Goal: Transaction & Acquisition: Obtain resource

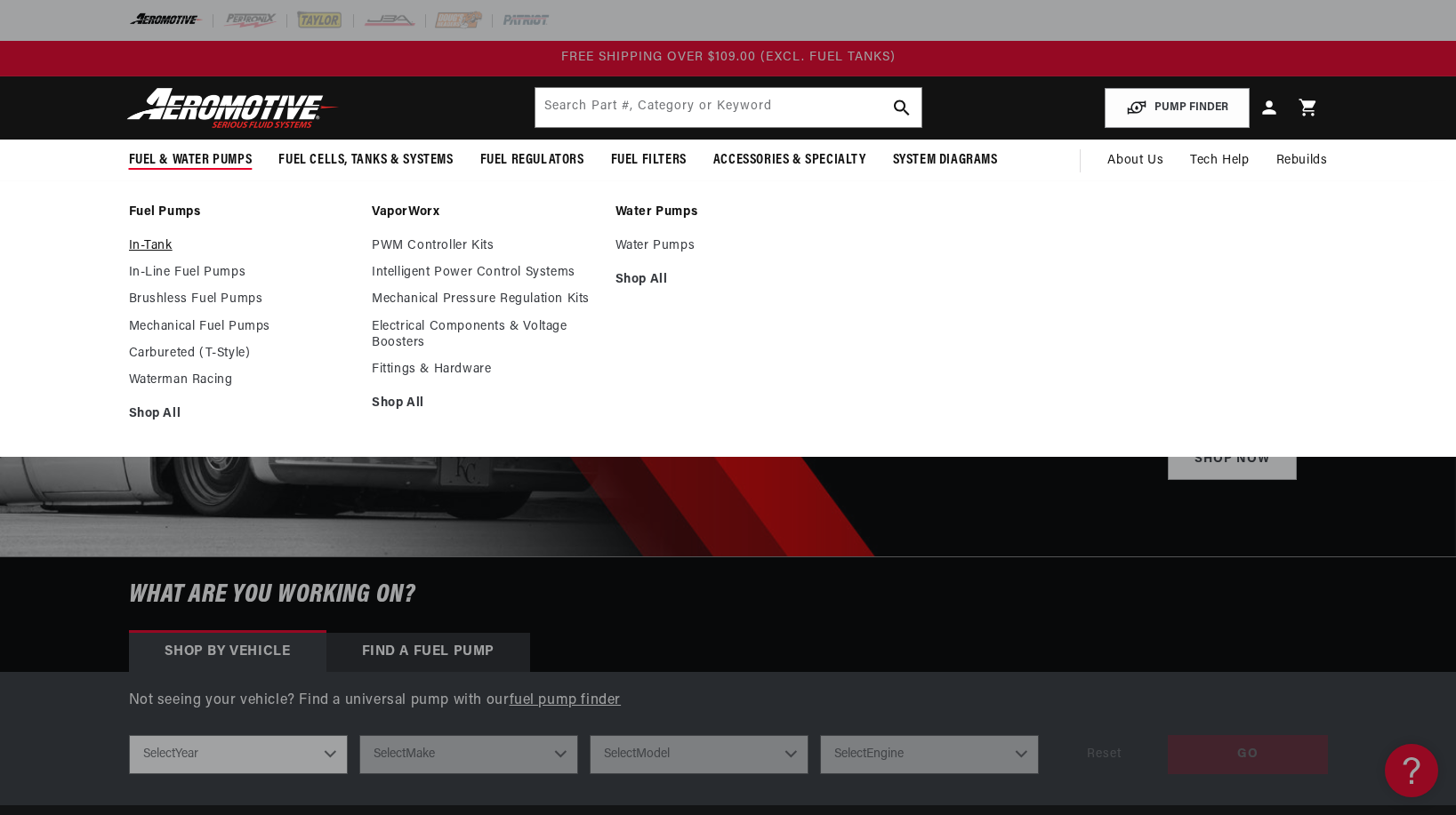
click at [148, 250] on link "In-Tank" at bounding box center [242, 246] width 225 height 16
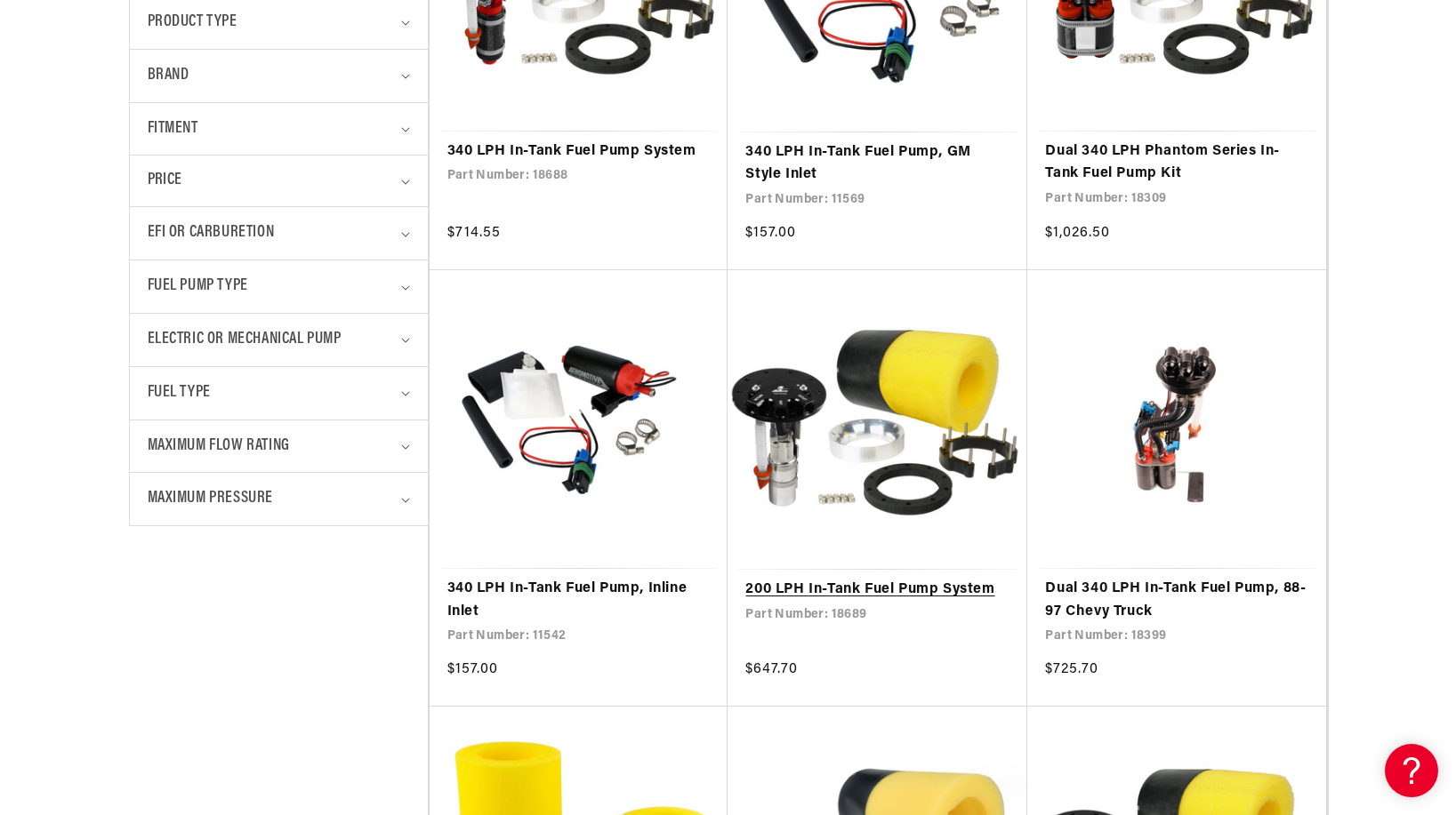
scroll to position [795, 0]
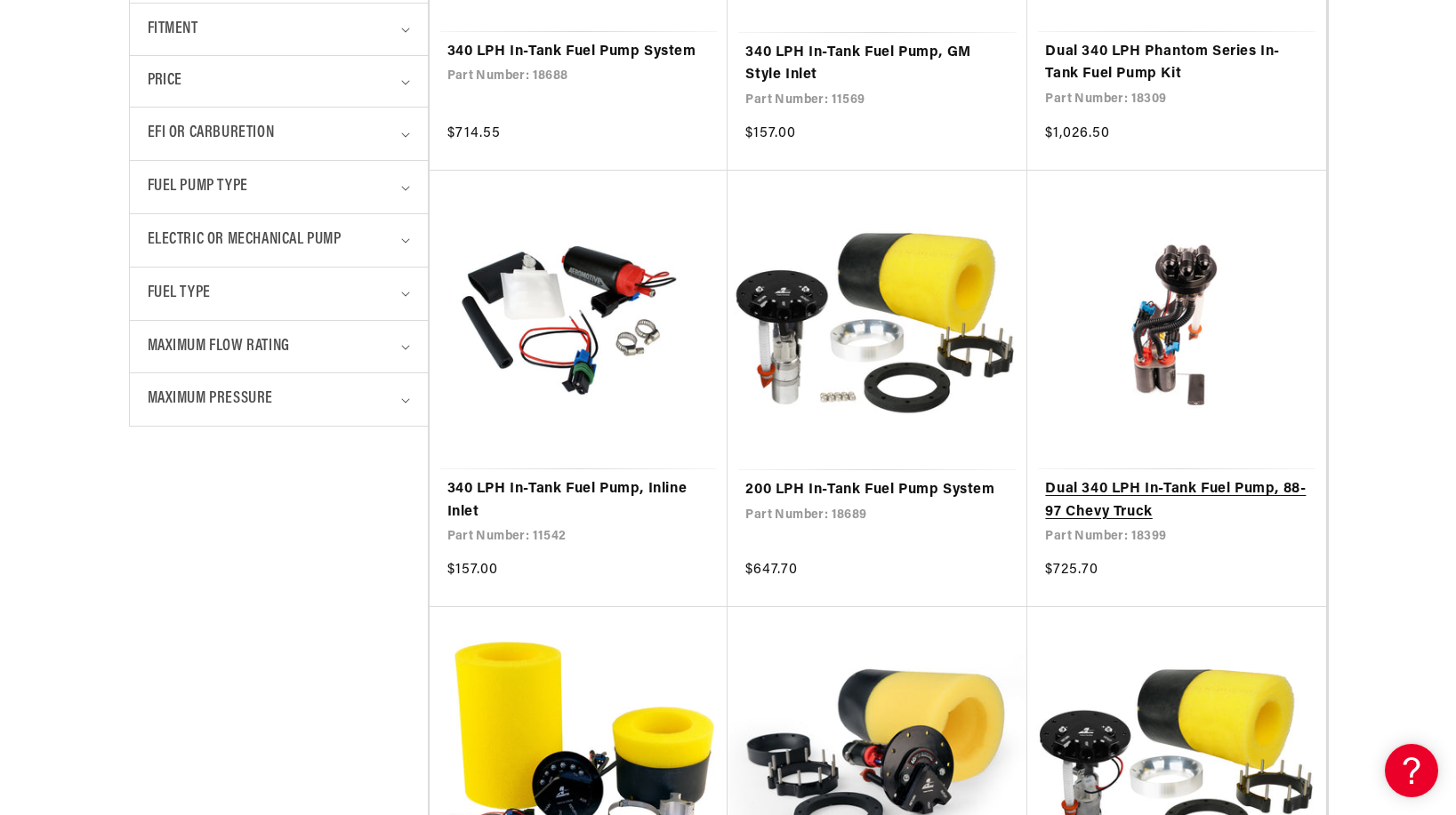
click at [1112, 504] on link "Dual 340 LPH In-Tank Fuel Pump, 88-97 Chevy Truck" at bounding box center [1176, 500] width 263 height 45
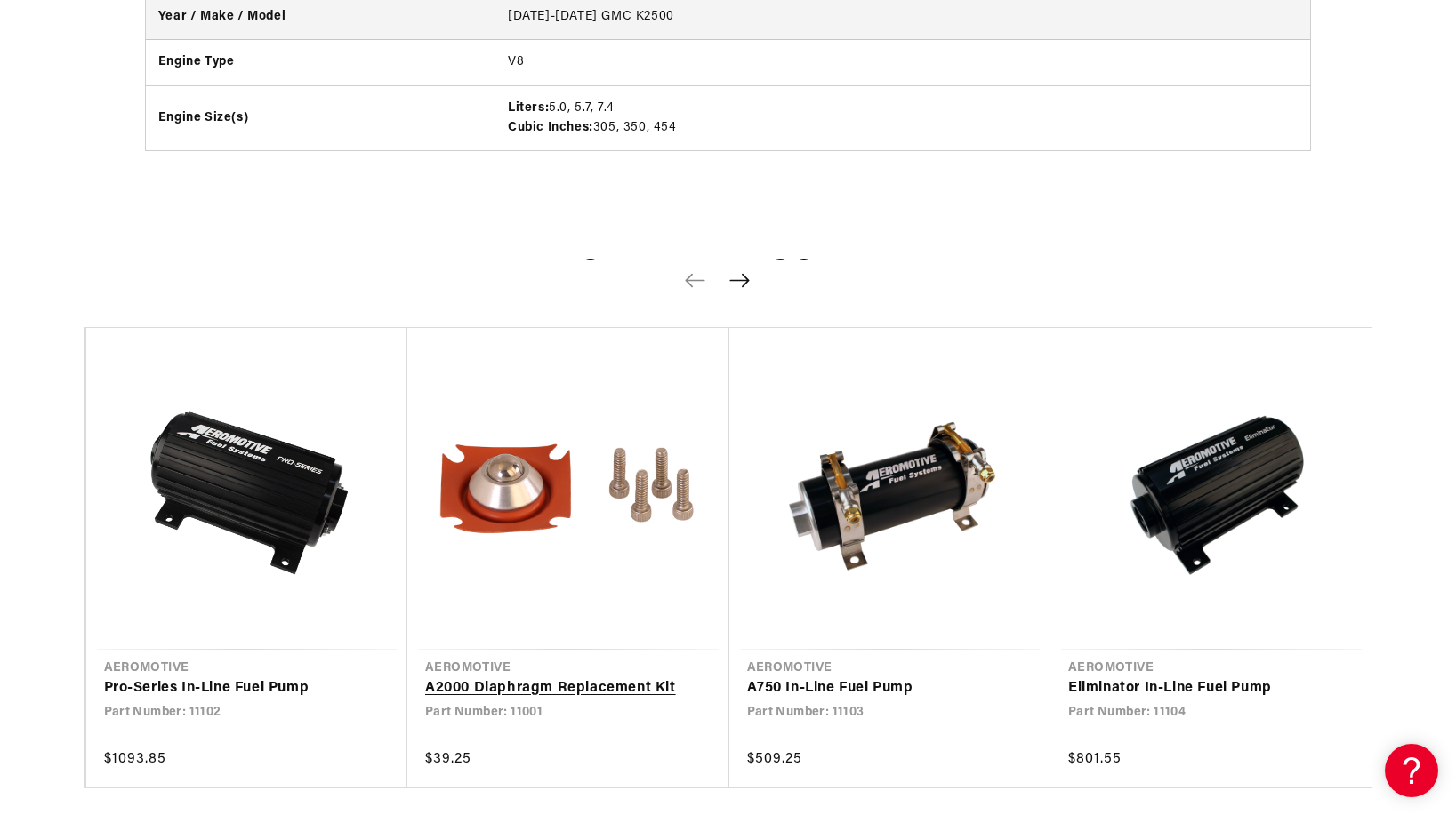
scroll to position [2686, 0]
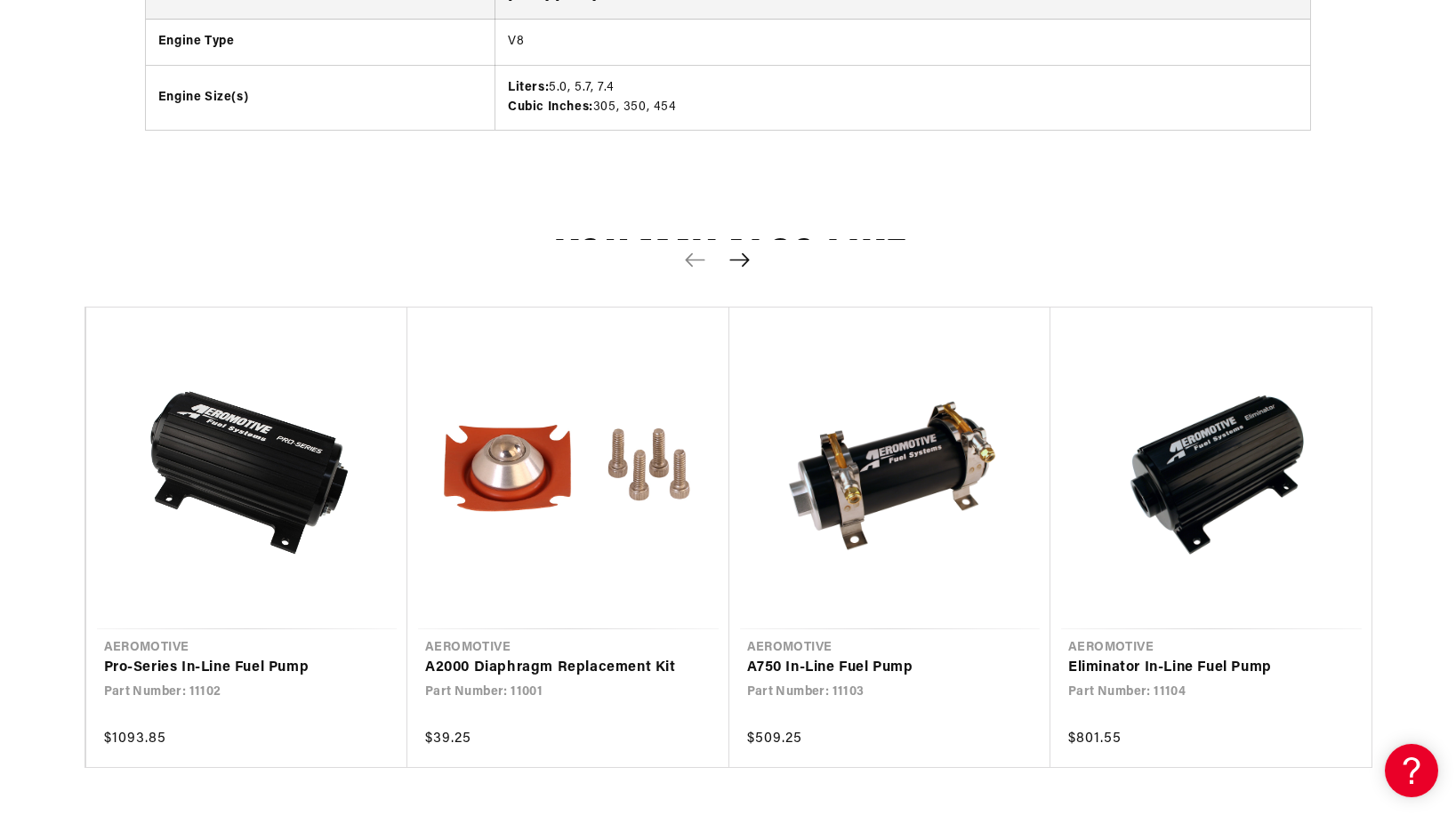
click at [749, 252] on icon "Next slide" at bounding box center [739, 260] width 22 height 15
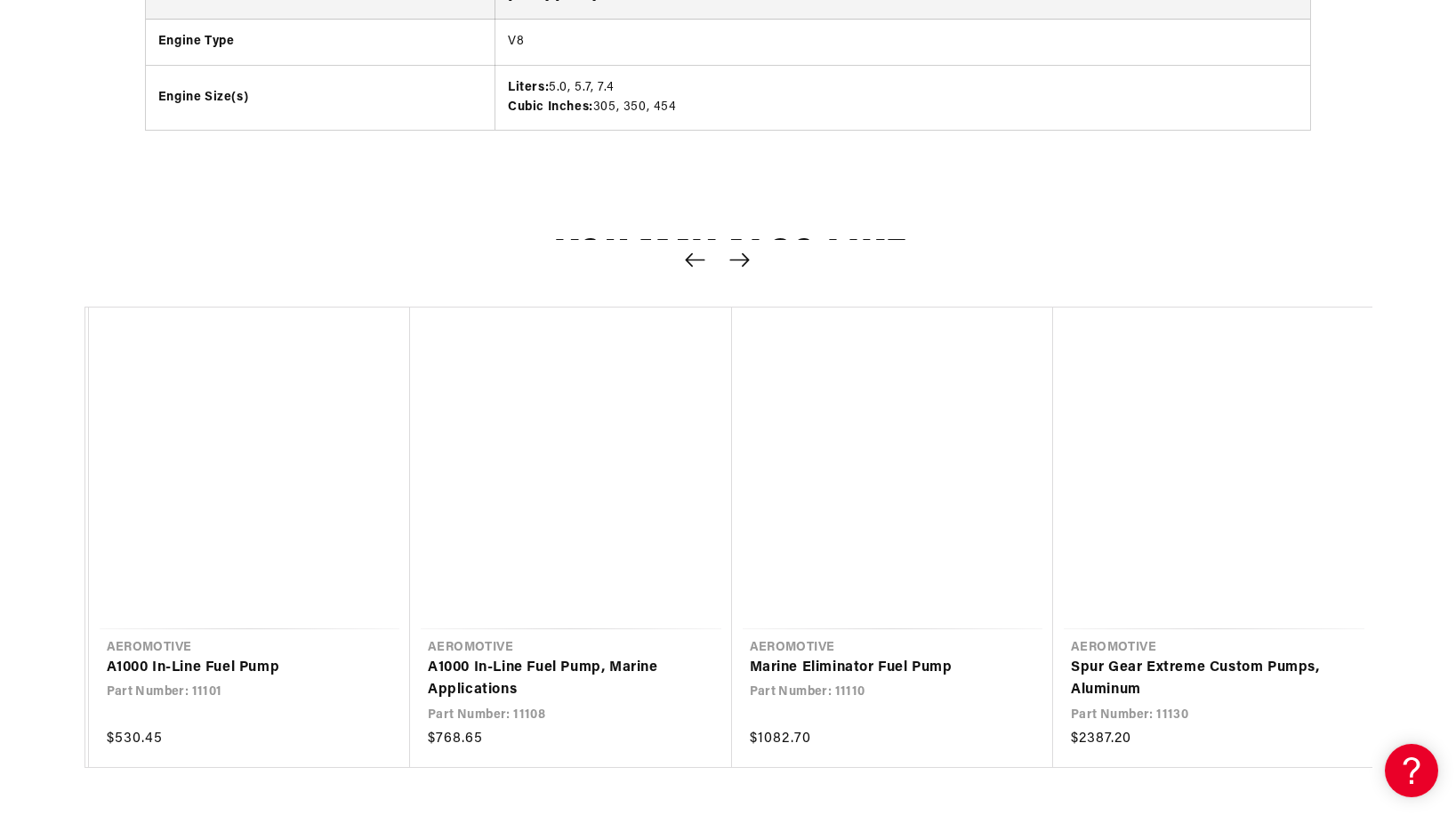
scroll to position [0, 1286]
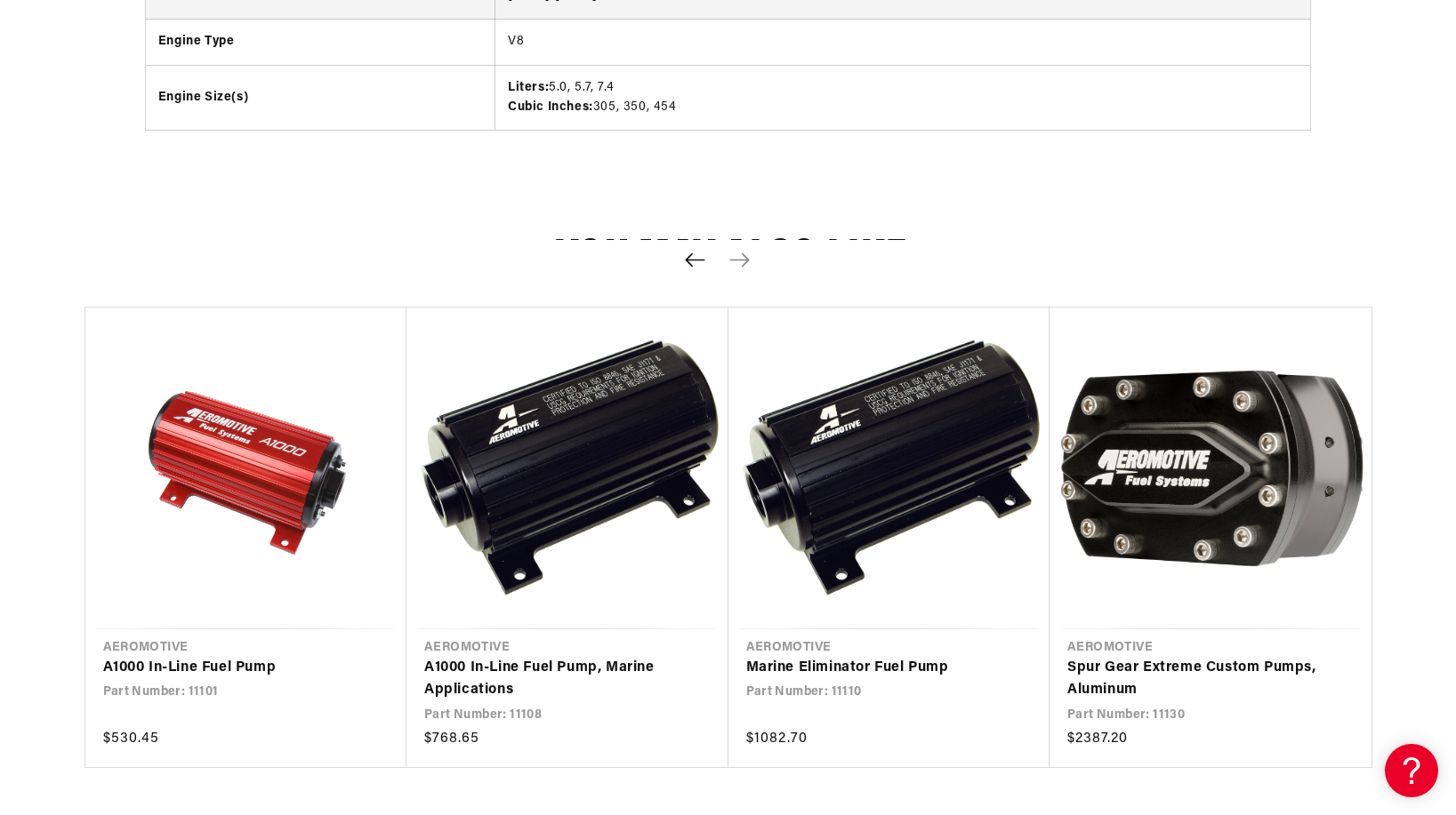
click at [701, 252] on icon "Previous slide" at bounding box center [695, 260] width 22 height 15
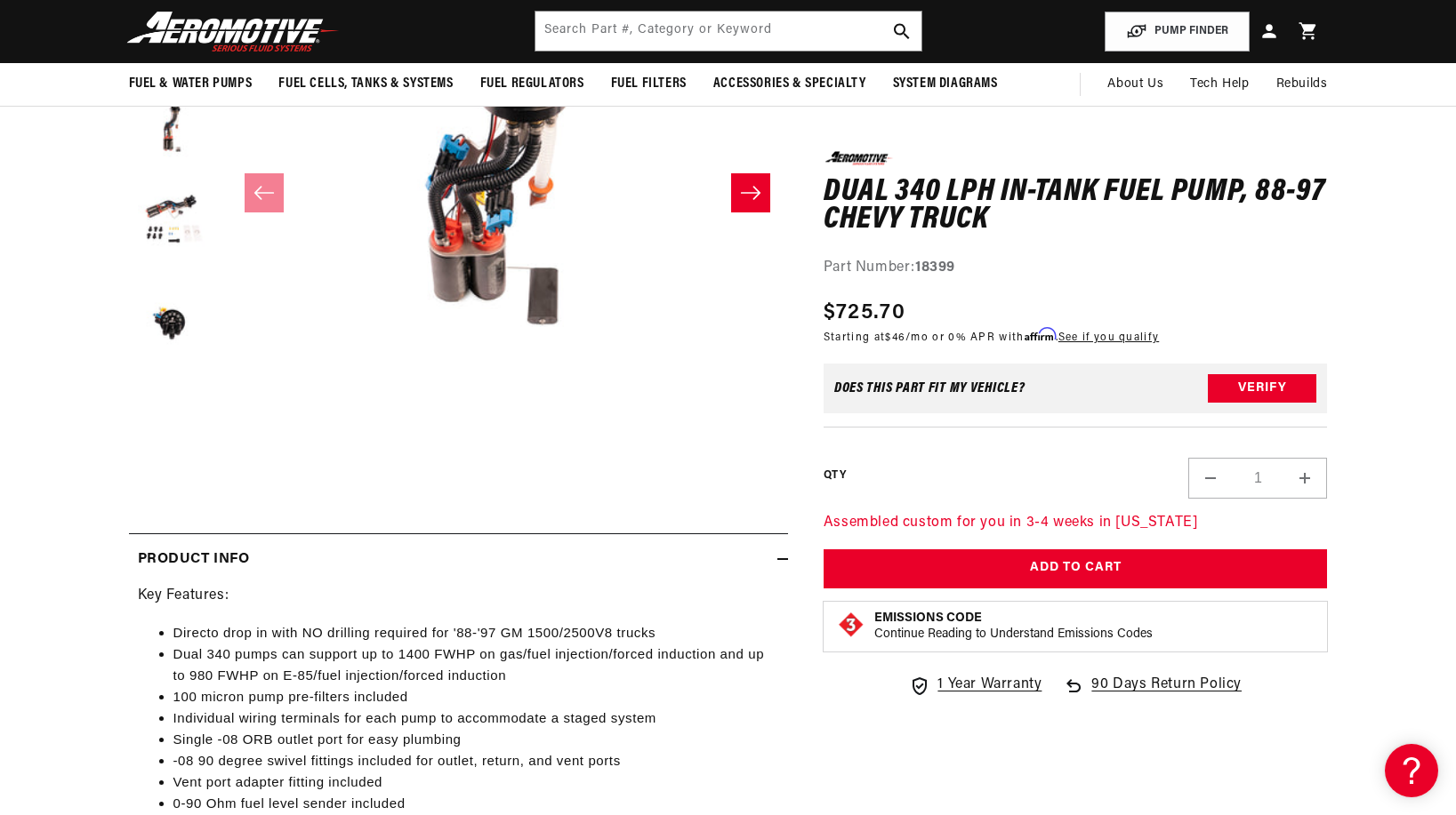
scroll to position [355, 0]
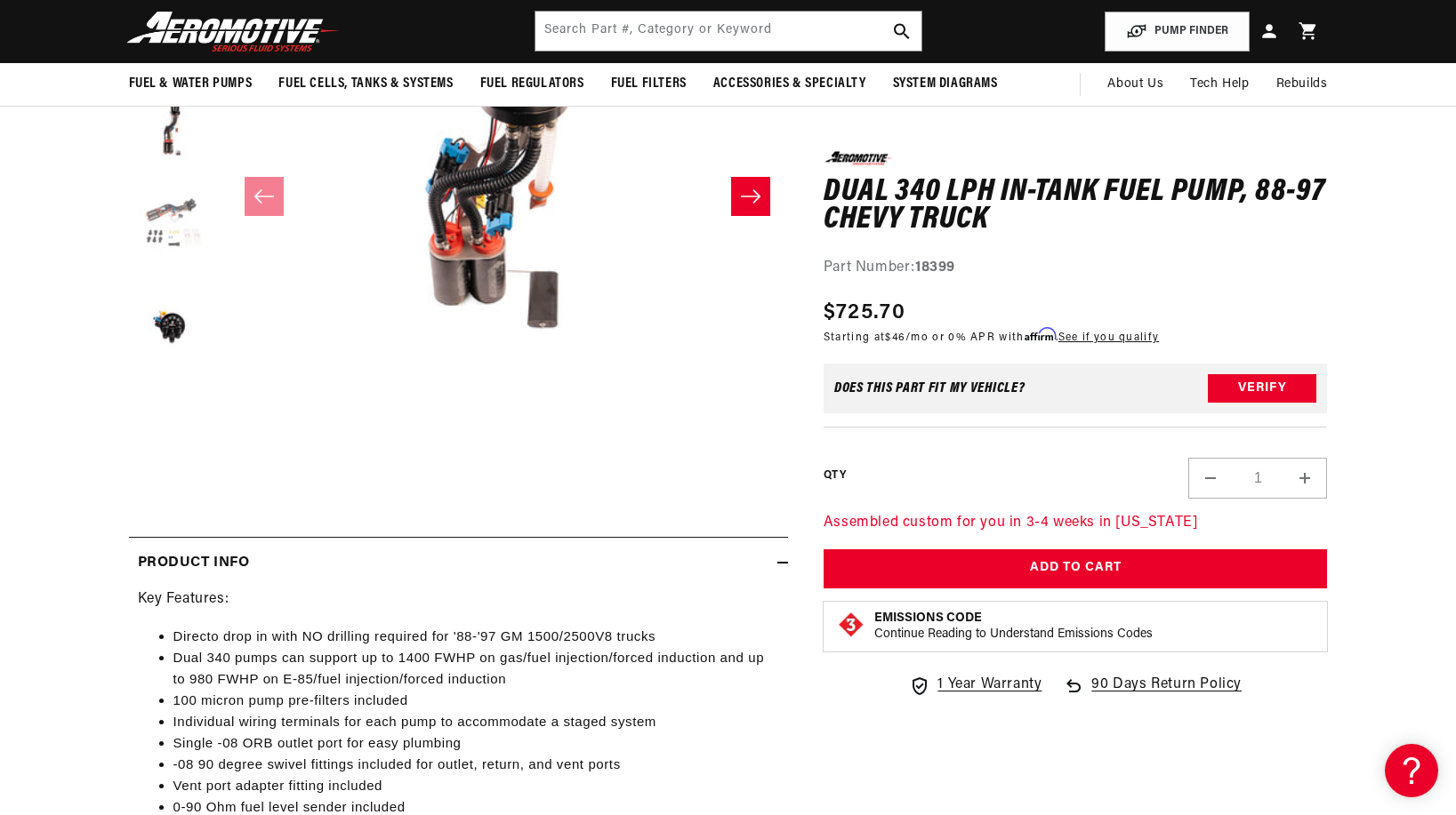
click at [164, 227] on button "Load image 4 in gallery view" at bounding box center [173, 229] width 89 height 89
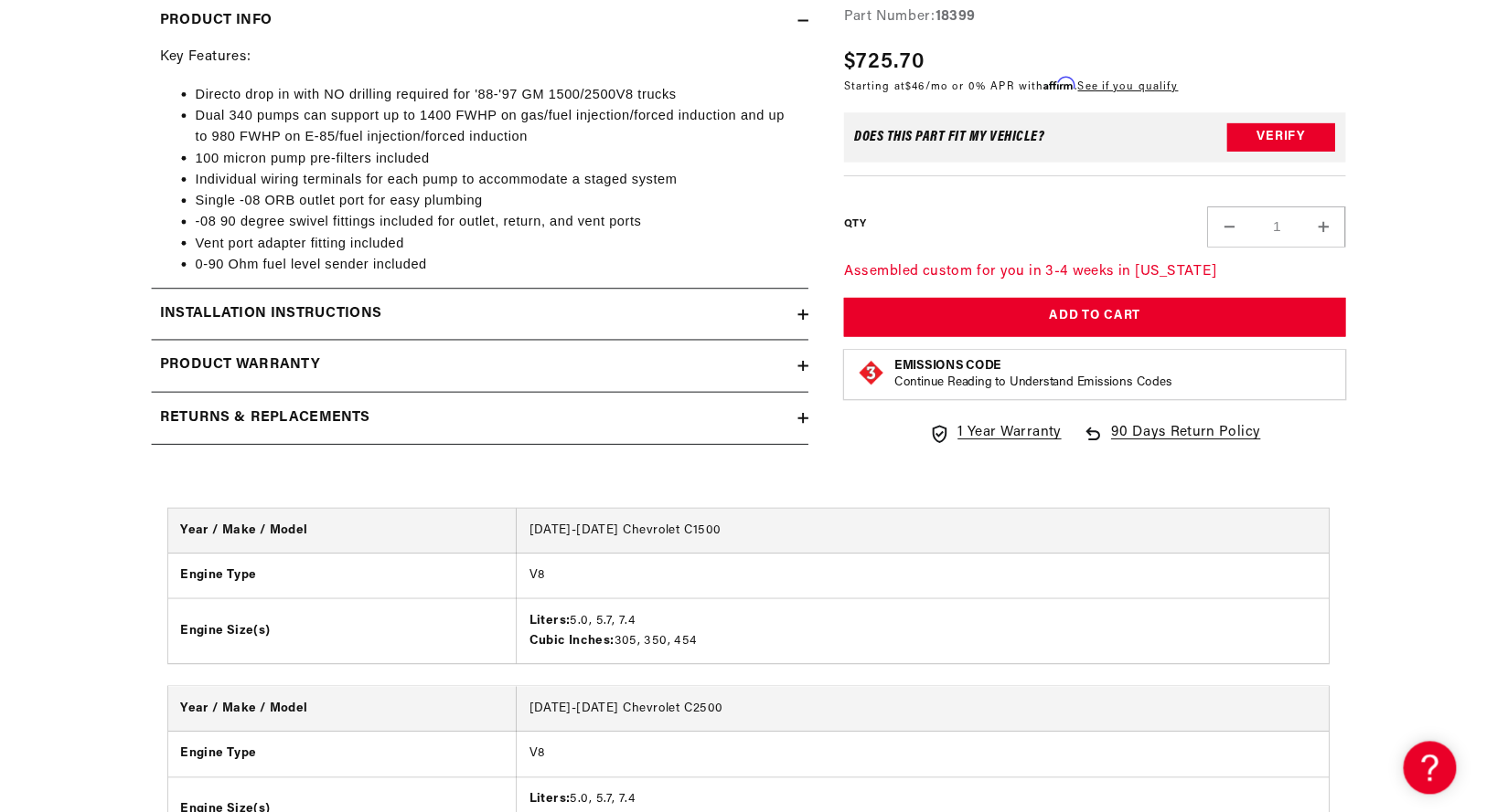
scroll to position [927, 0]
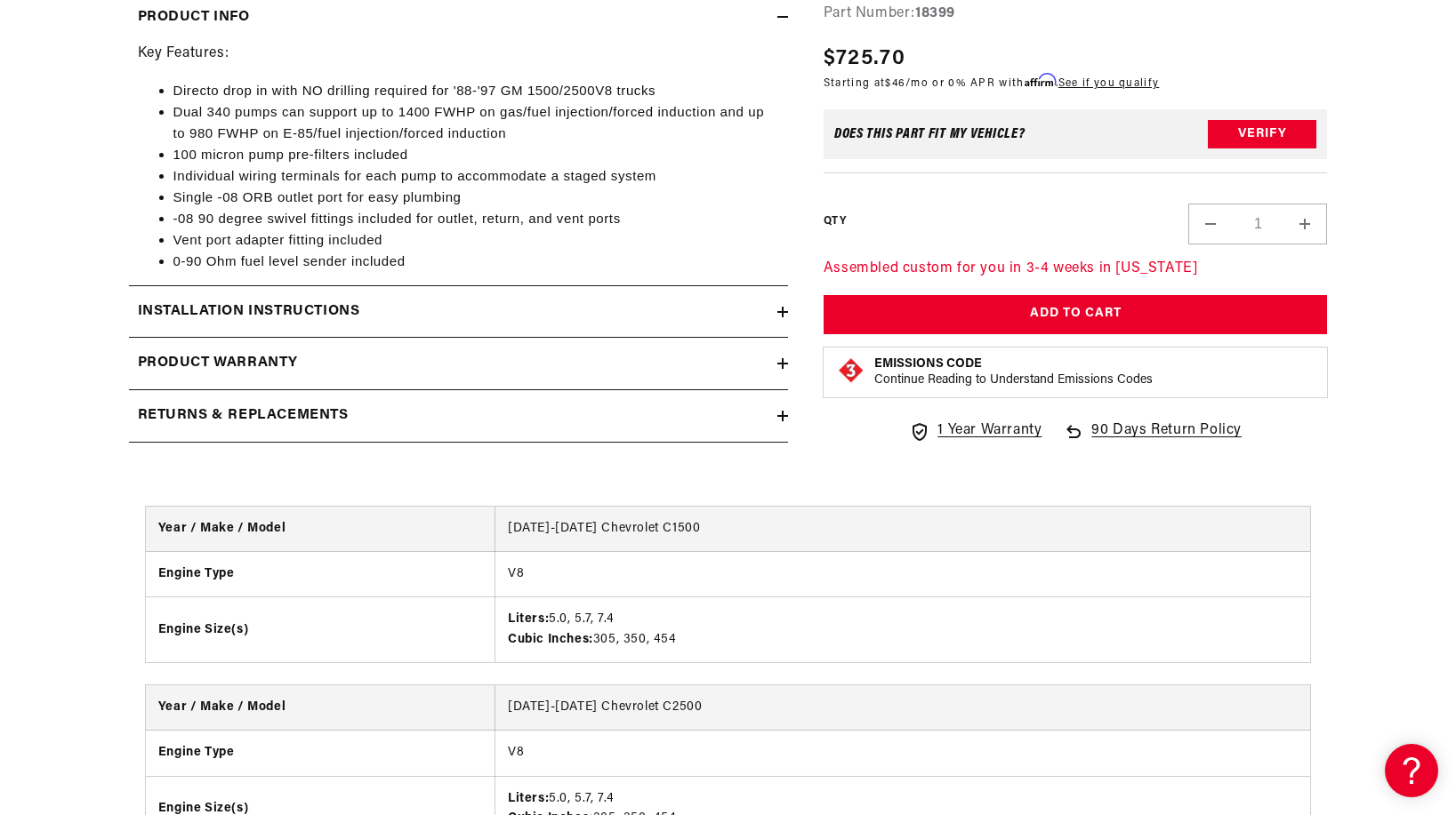
click at [781, 312] on icon at bounding box center [781, 311] width 11 height 11
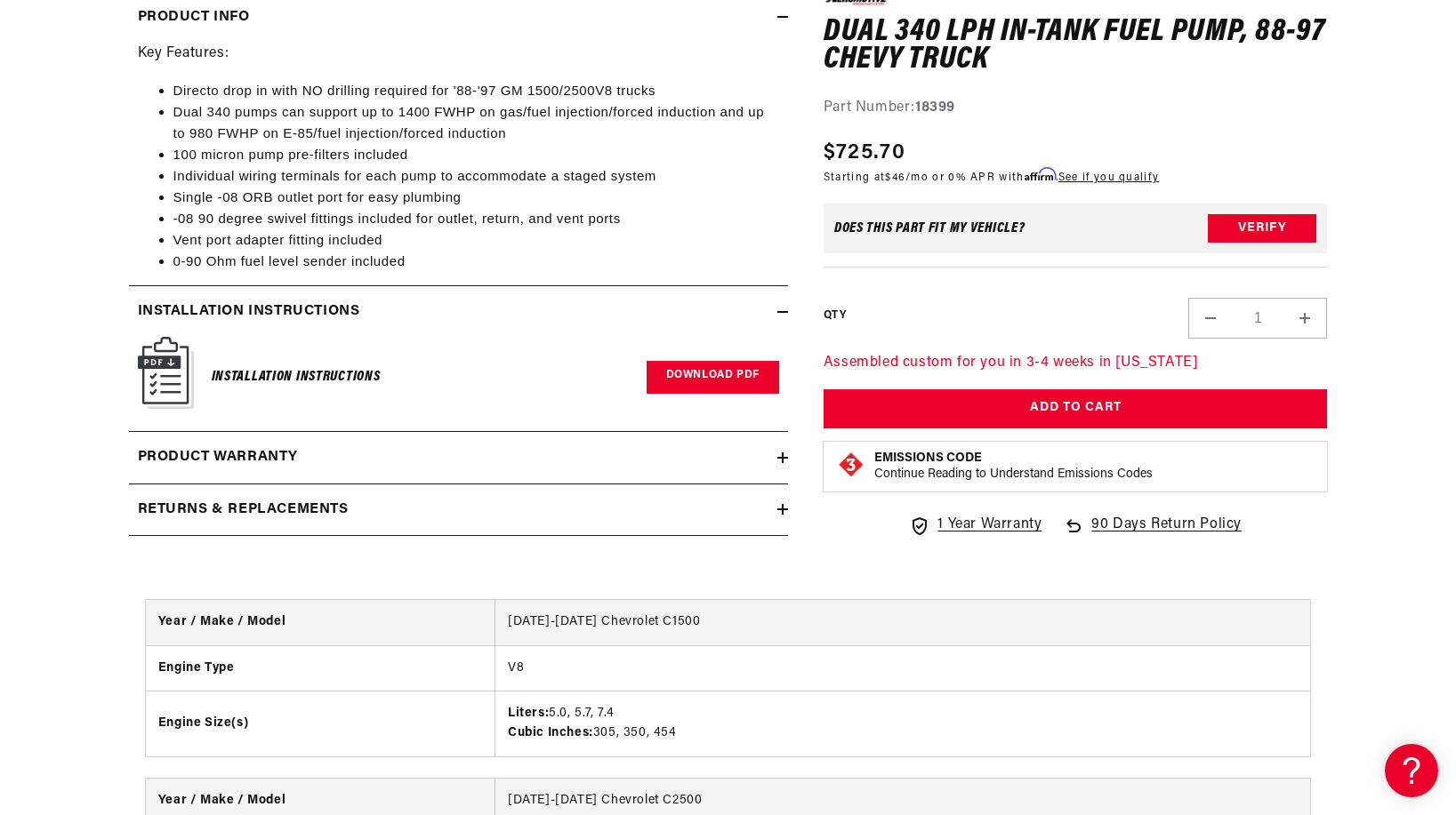
click at [709, 369] on link "Download PDF" at bounding box center [712, 378] width 132 height 33
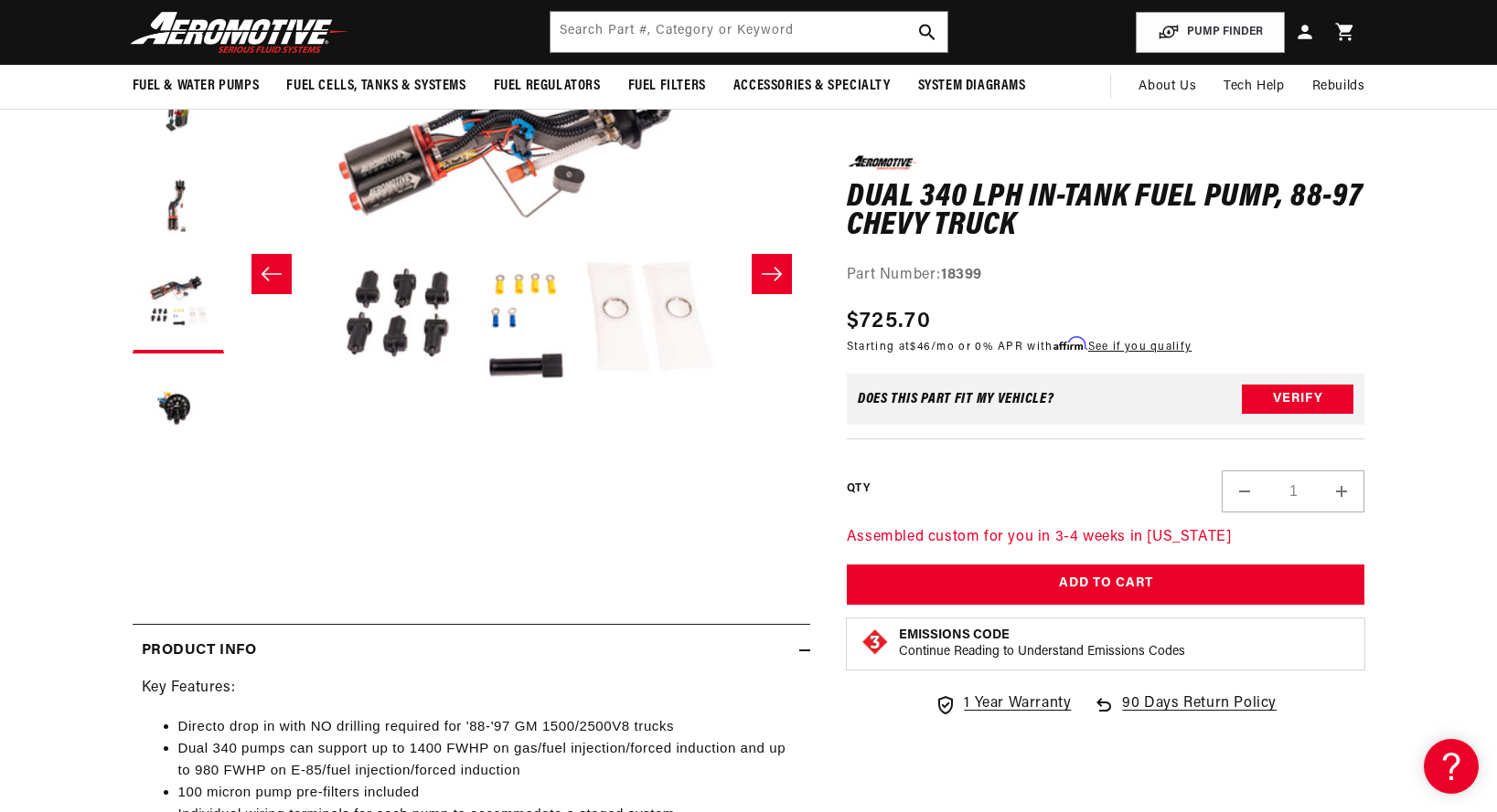
scroll to position [0, 0]
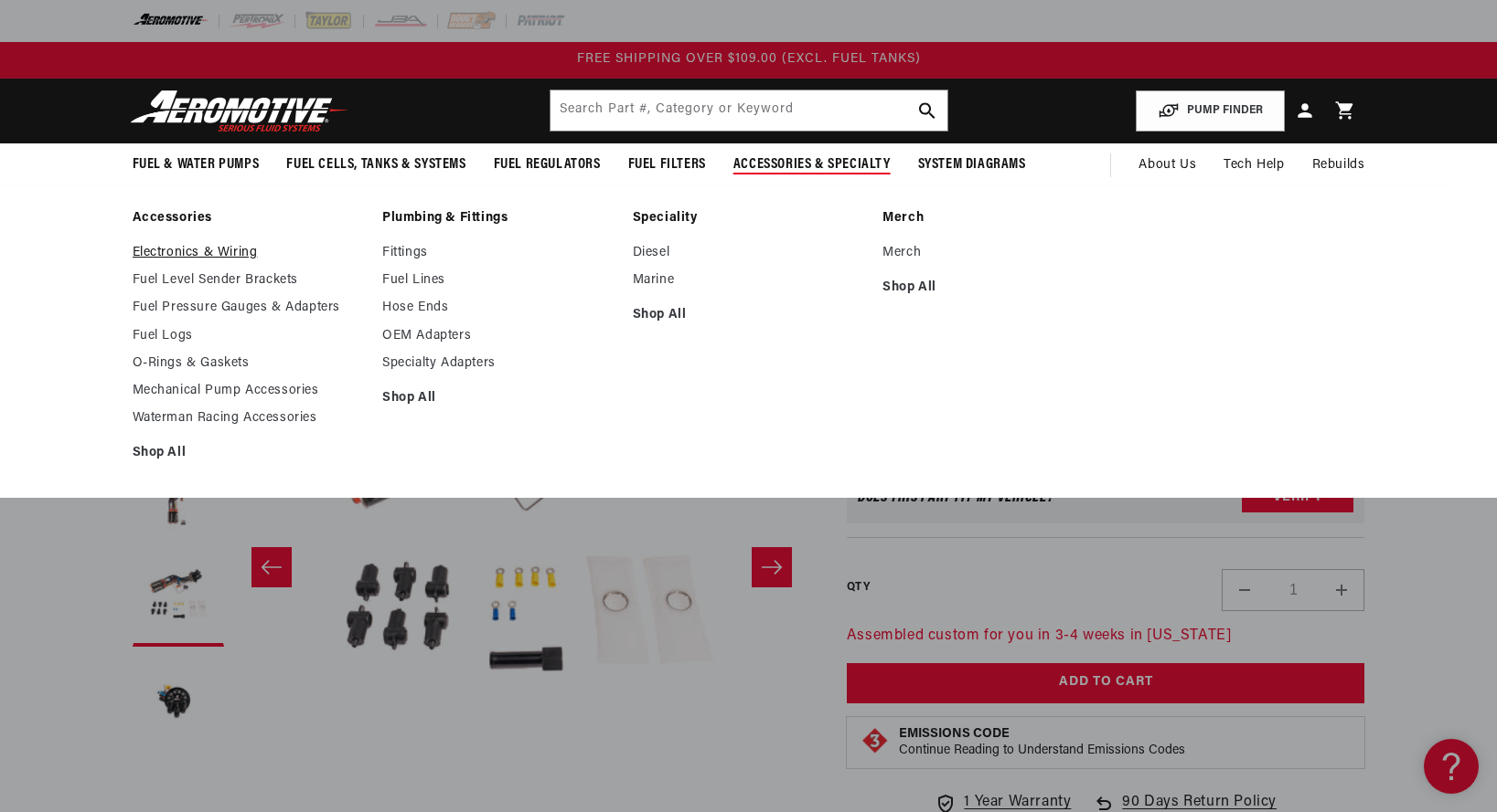
click at [179, 253] on link "Electronics & Wiring" at bounding box center [249, 253] width 232 height 17
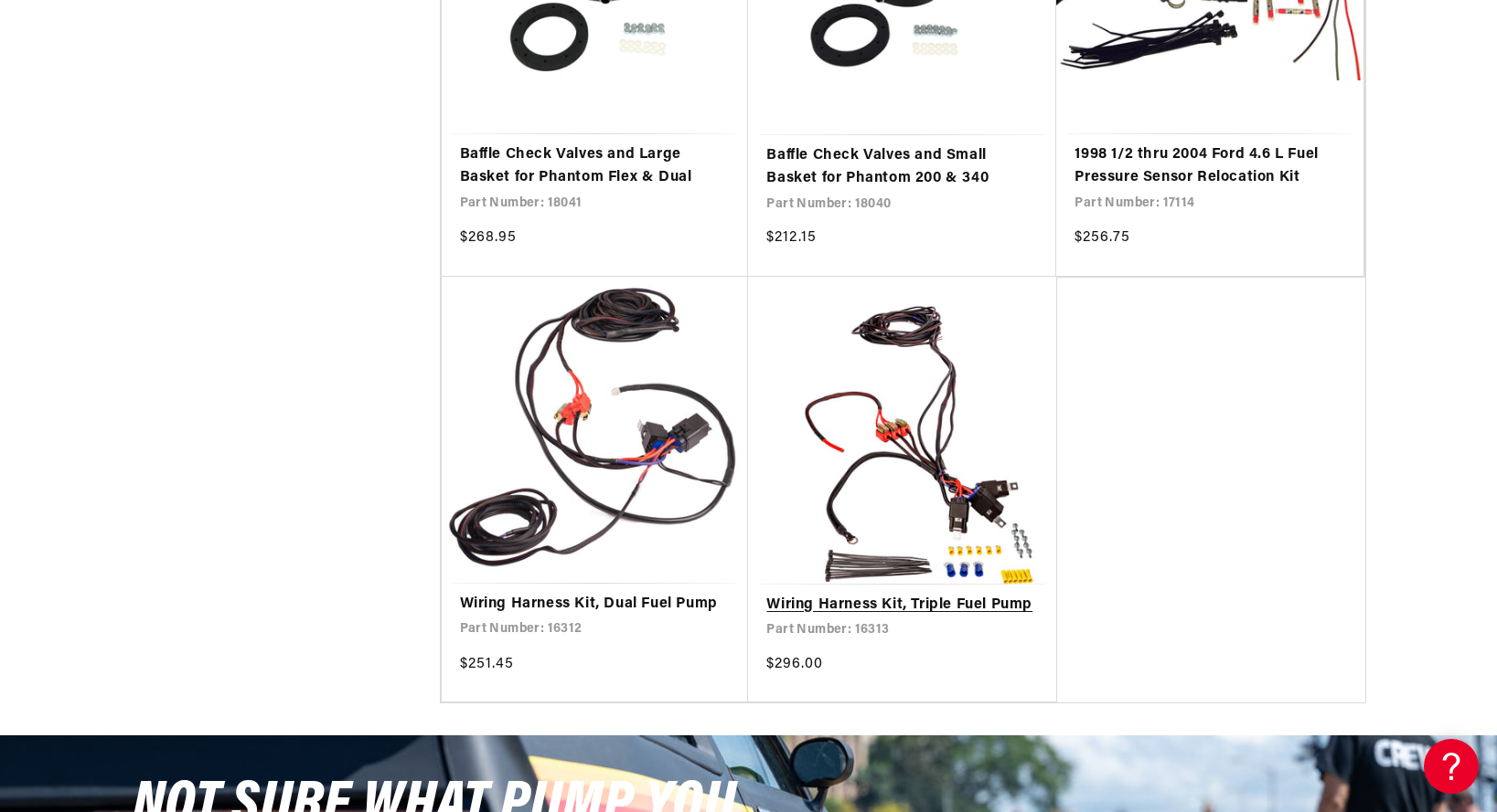
scroll to position [2102, 0]
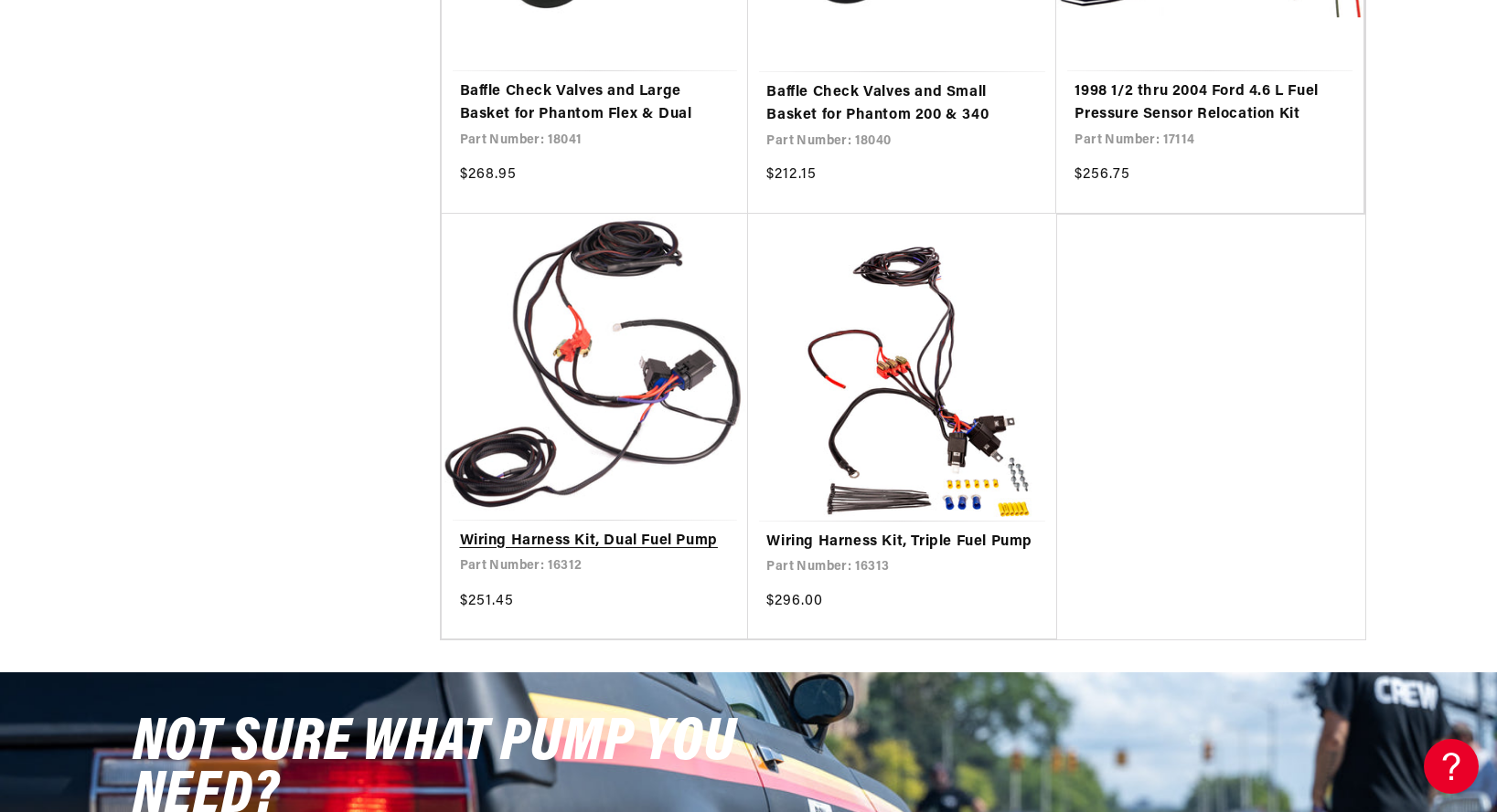
click at [582, 536] on link "Wiring Harness Kit, Dual Fuel Pump" at bounding box center [594, 542] width 270 height 24
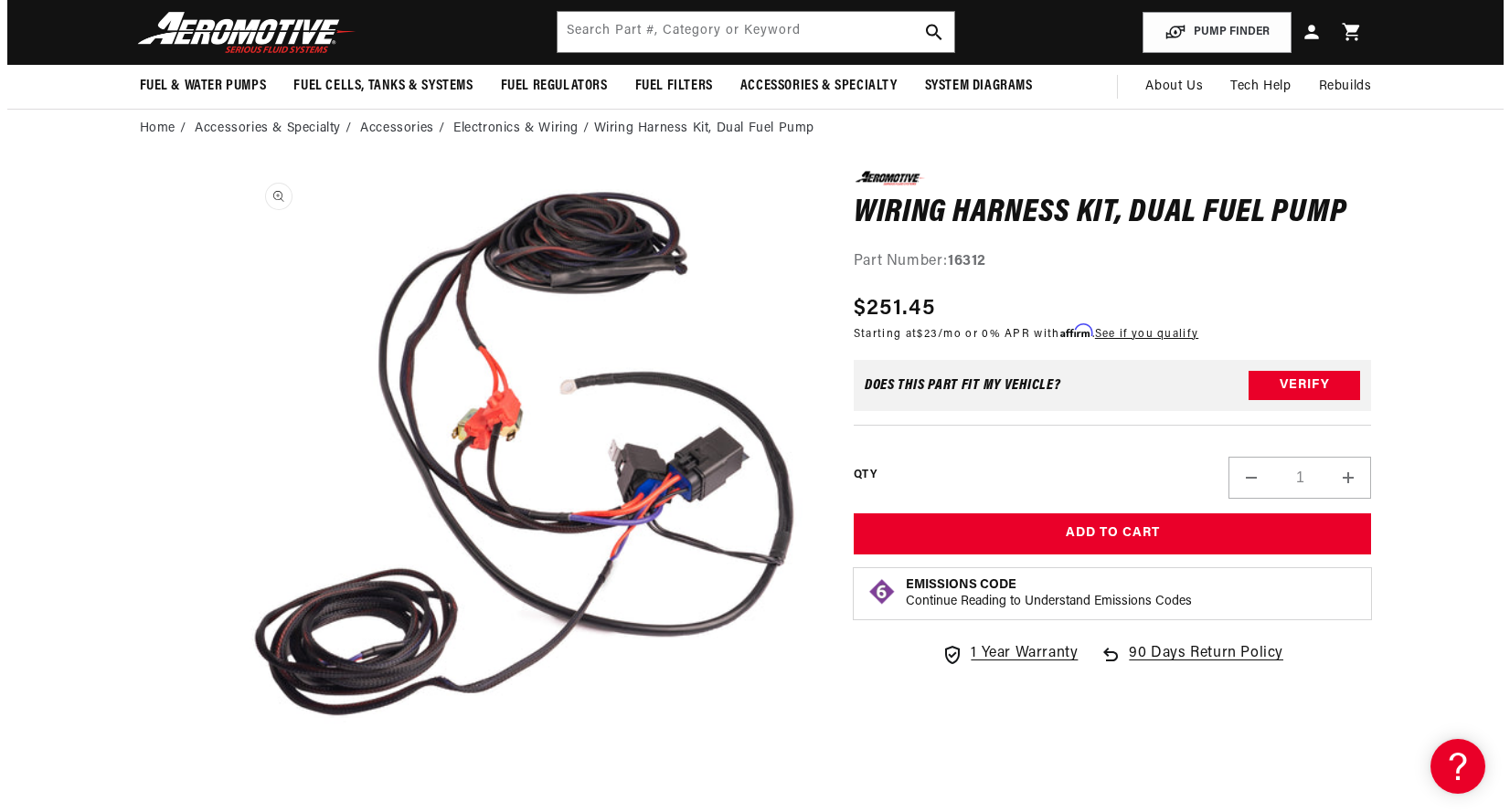
scroll to position [79, 0]
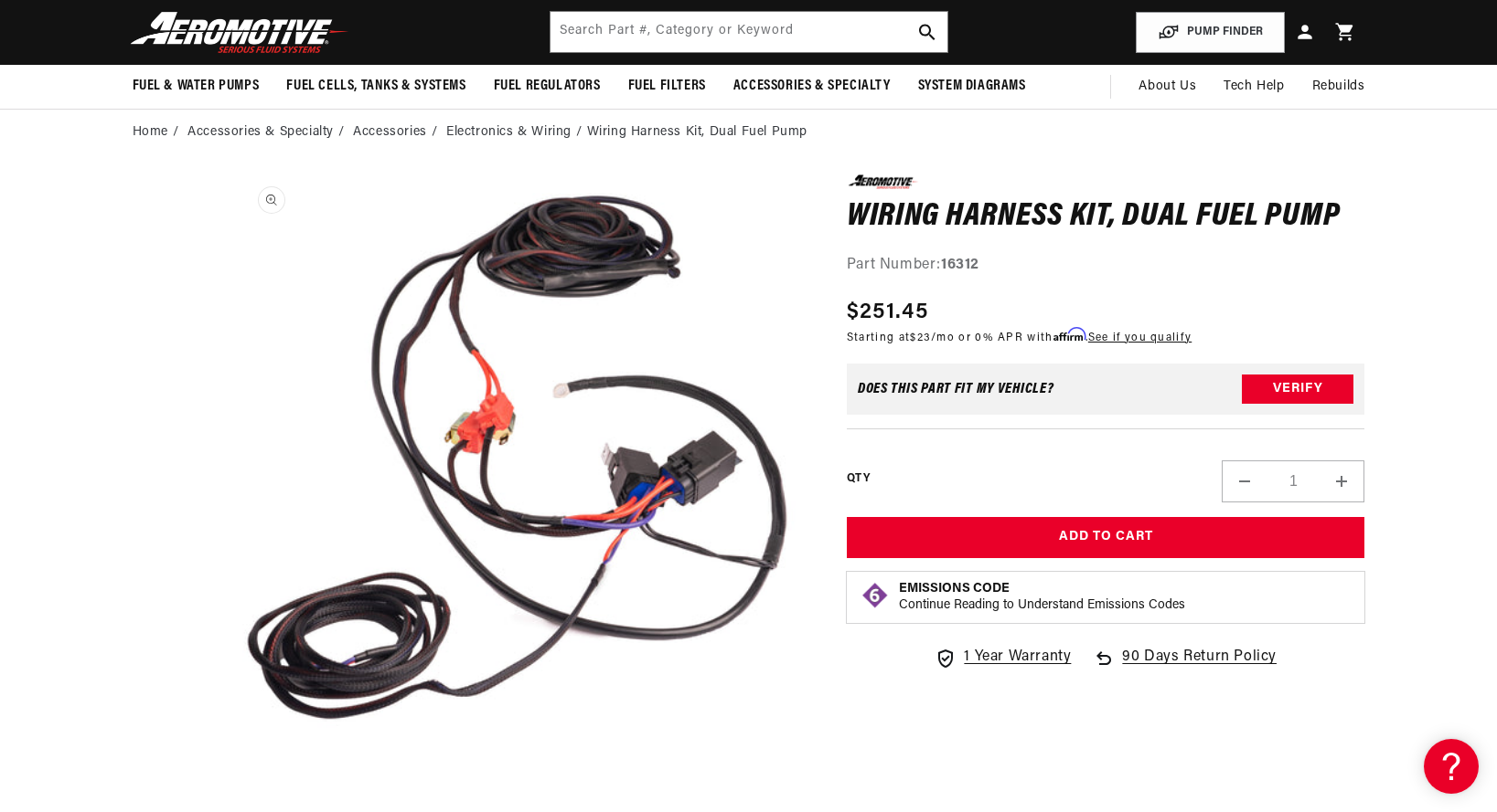
click at [233, 752] on button "Open media 1 in modal" at bounding box center [233, 752] width 0 height 0
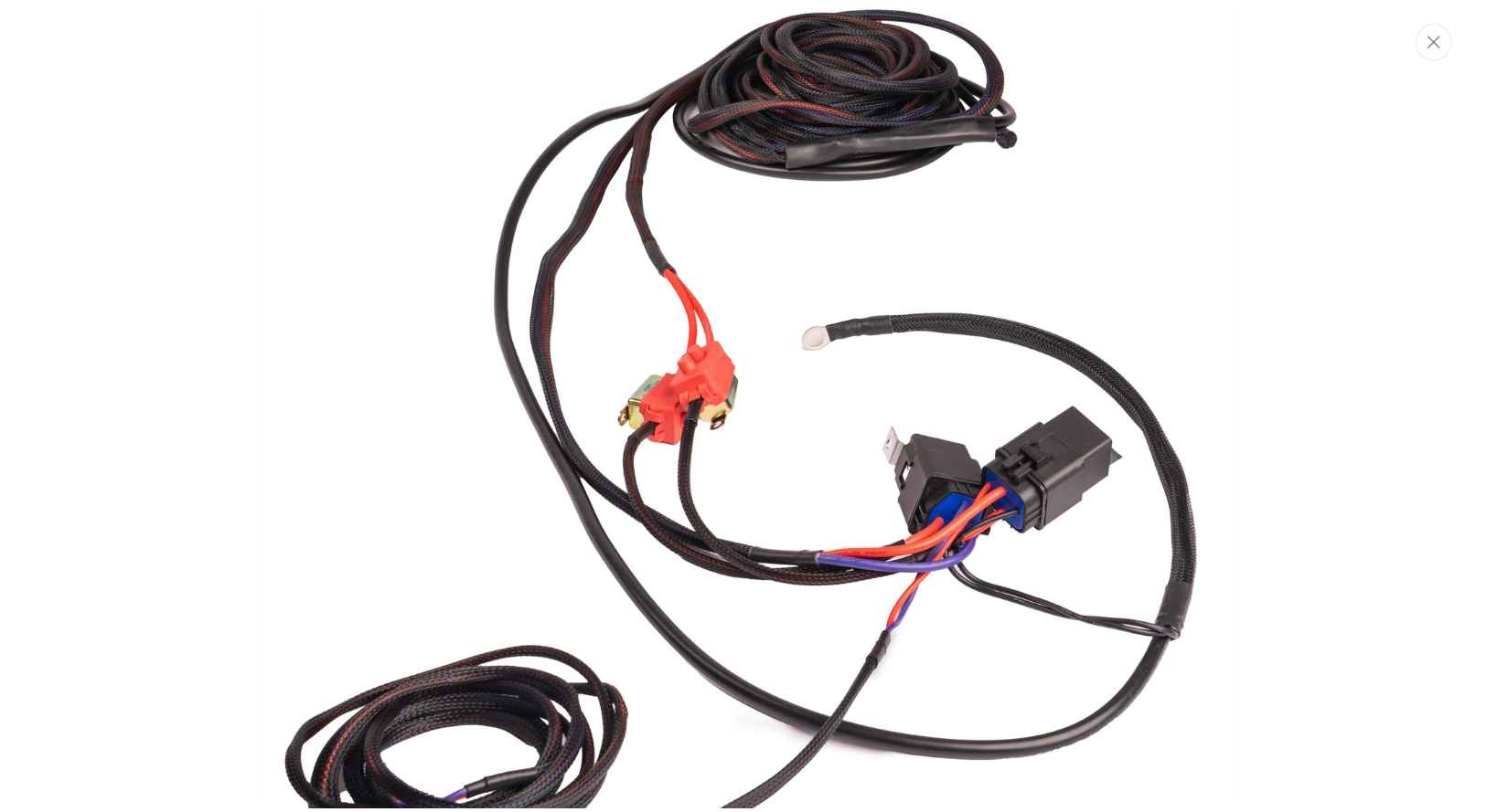
scroll to position [46, 0]
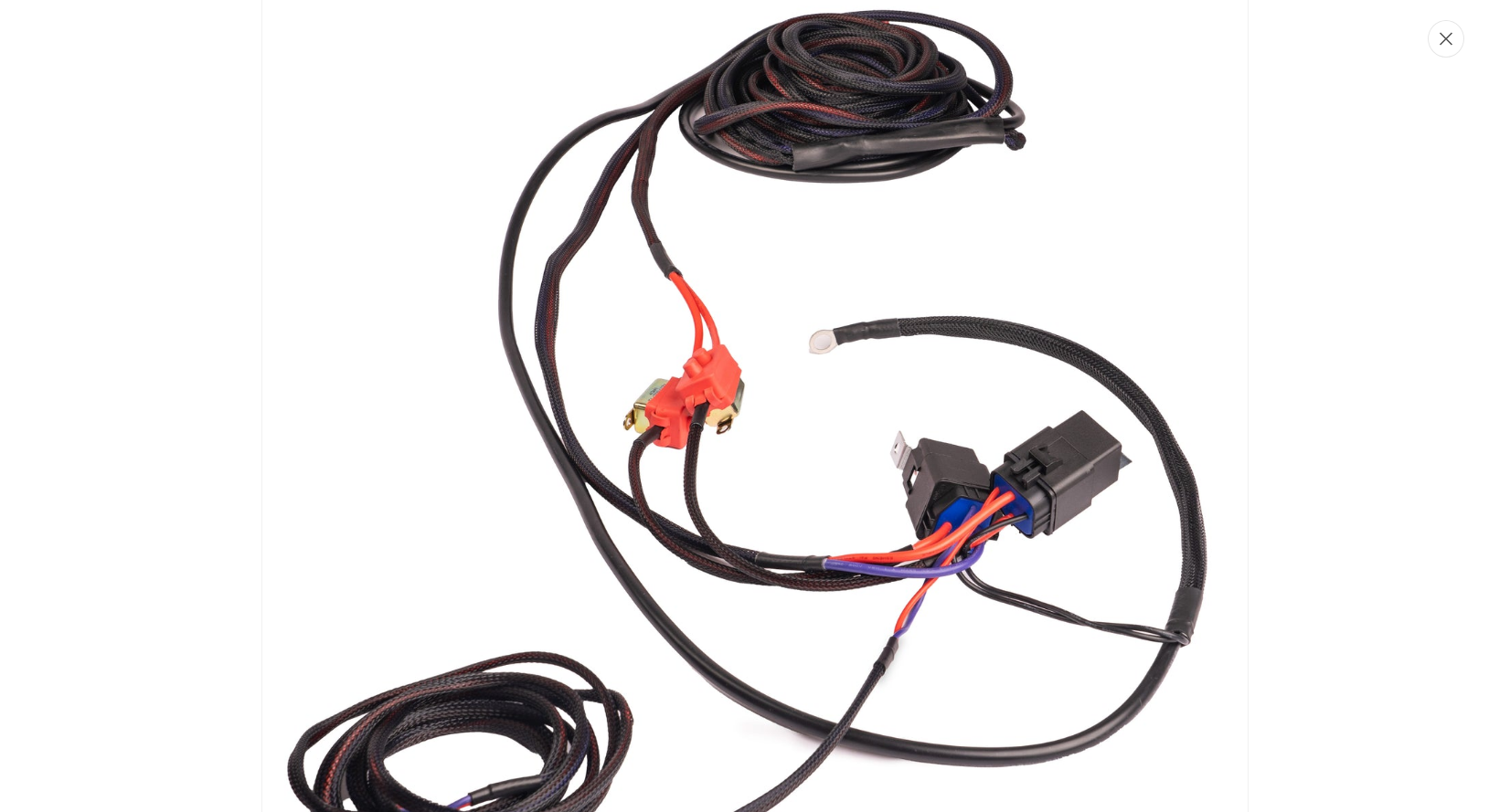
click at [1446, 39] on icon "Close" at bounding box center [1446, 39] width 13 height 13
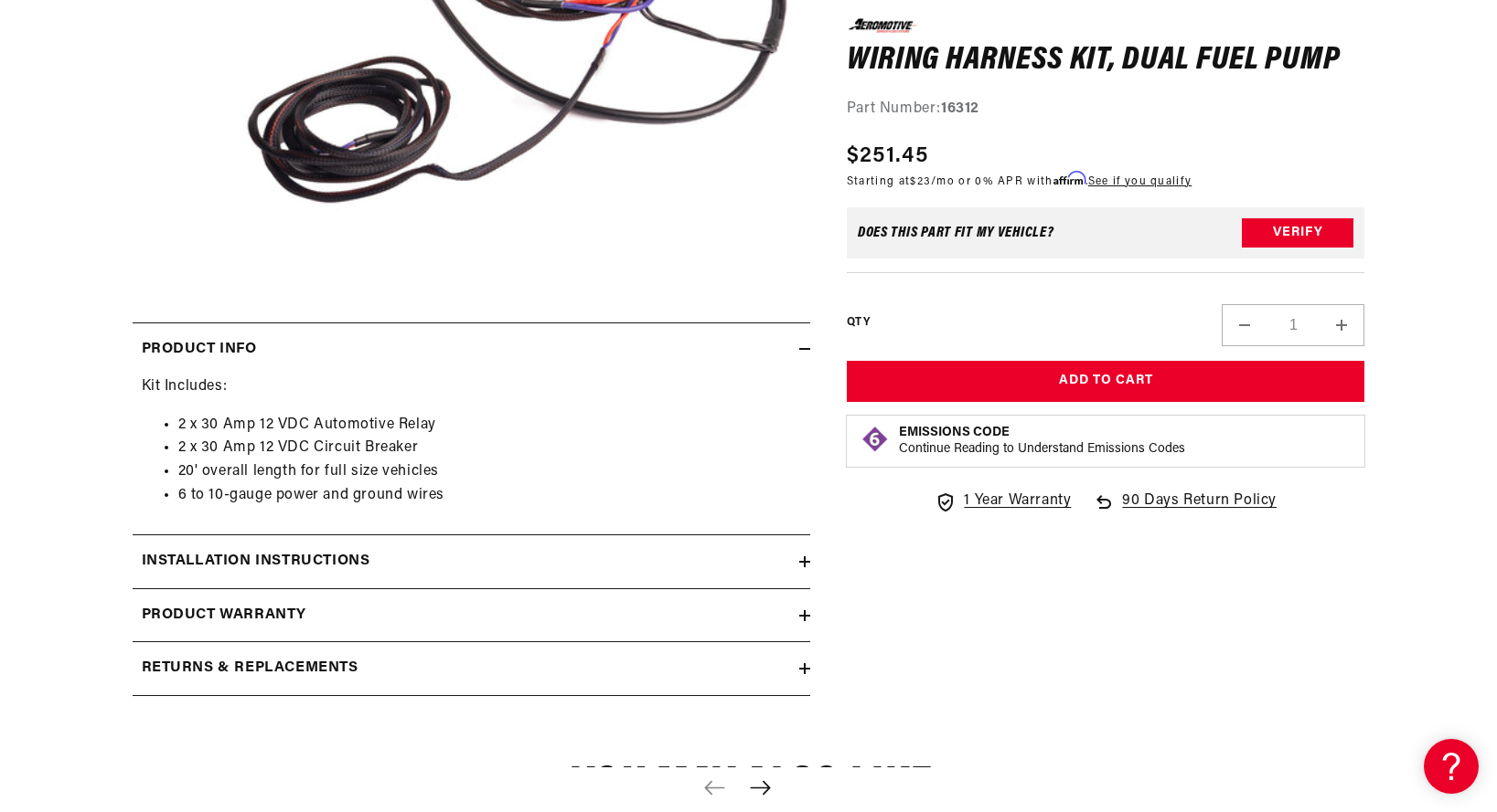
scroll to position [652, 0]
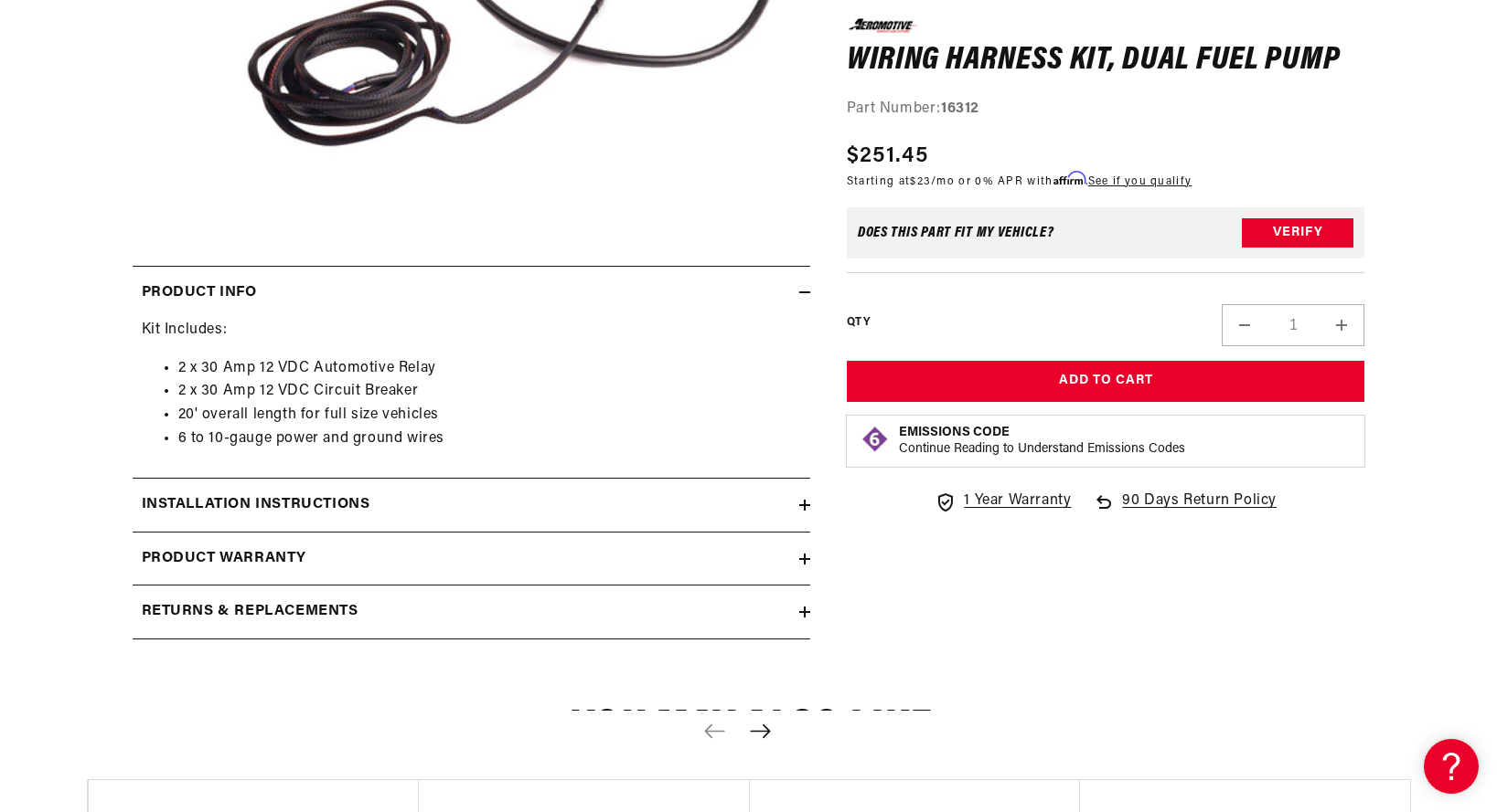
click at [804, 501] on icon at bounding box center [804, 505] width 0 height 11
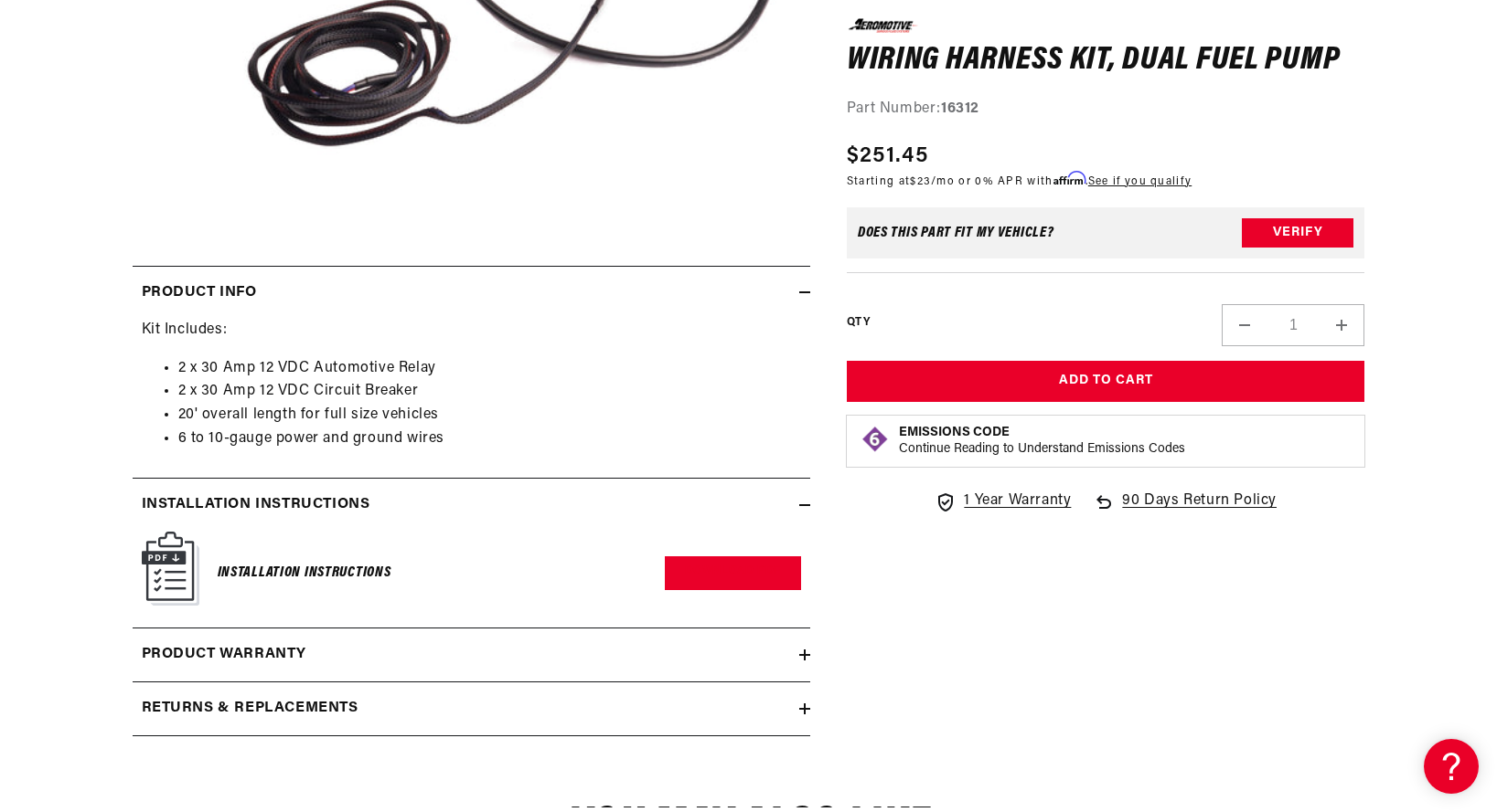
scroll to position [648, 0]
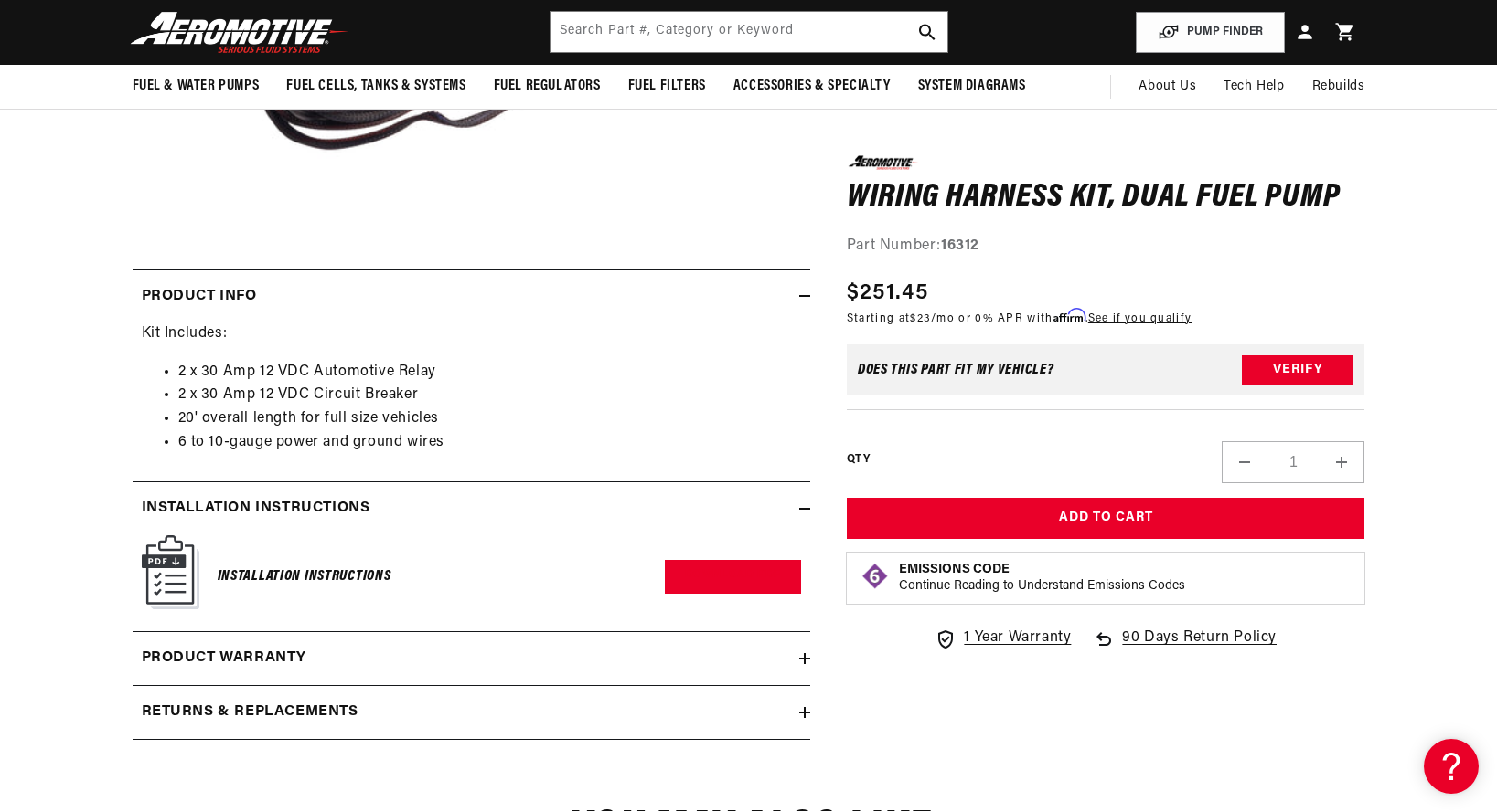
click at [808, 505] on icon at bounding box center [803, 508] width 11 height 11
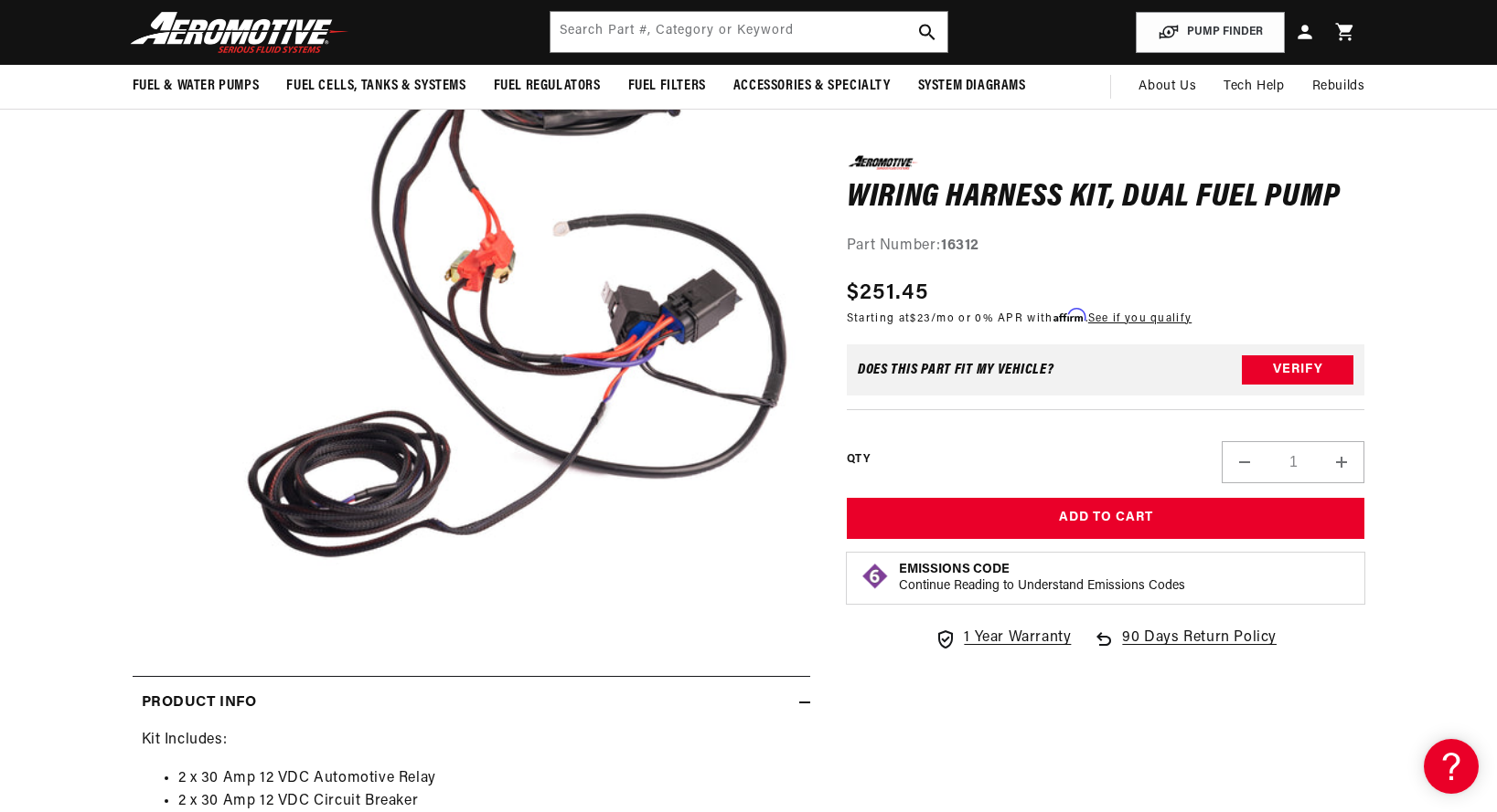
scroll to position [140, 0]
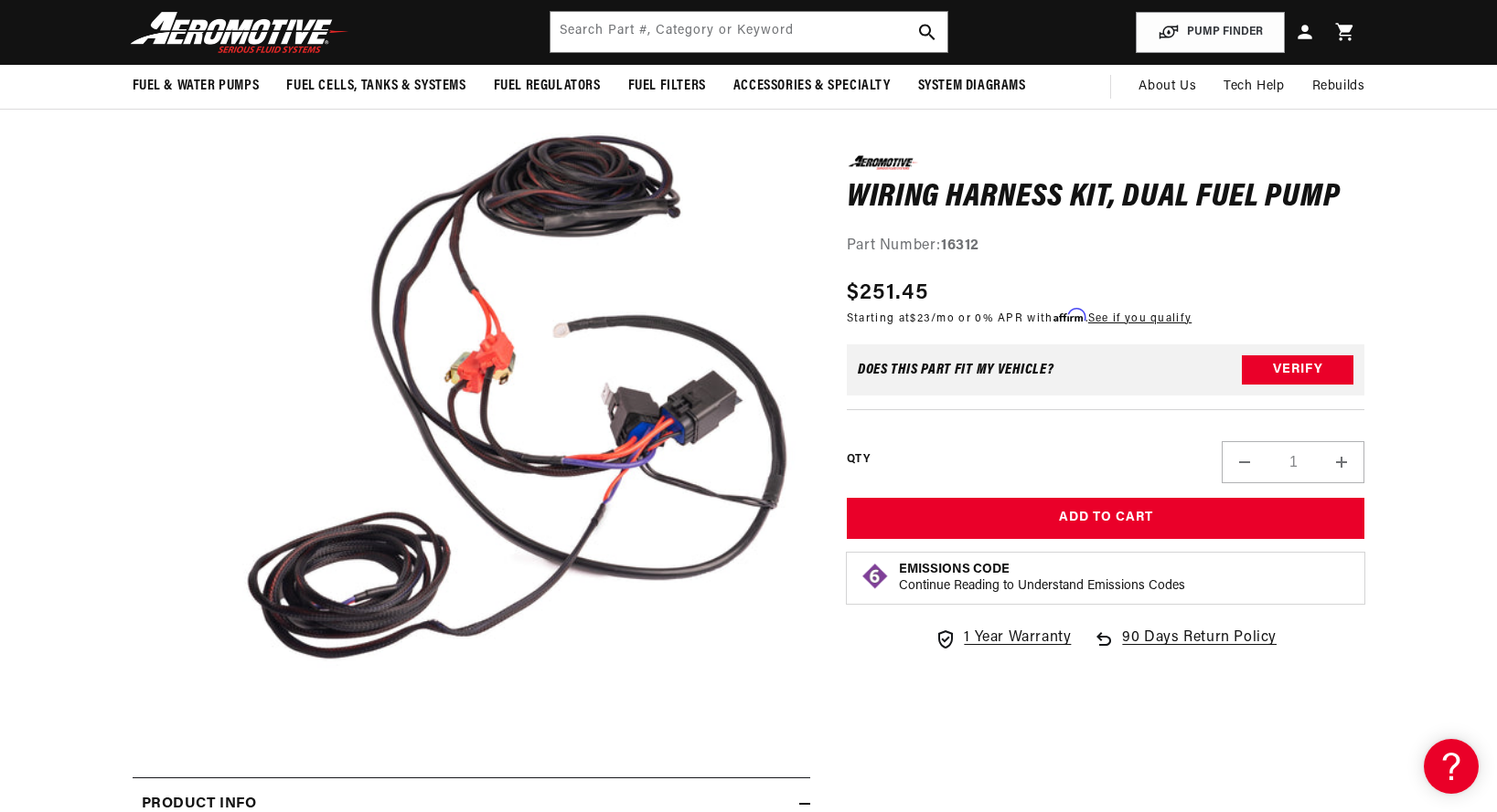
drag, startPoint x: 983, startPoint y: 244, endPoint x: 944, endPoint y: 245, distance: 39.0
click at [944, 245] on strong "16312" at bounding box center [959, 246] width 39 height 15
copy div "16312"
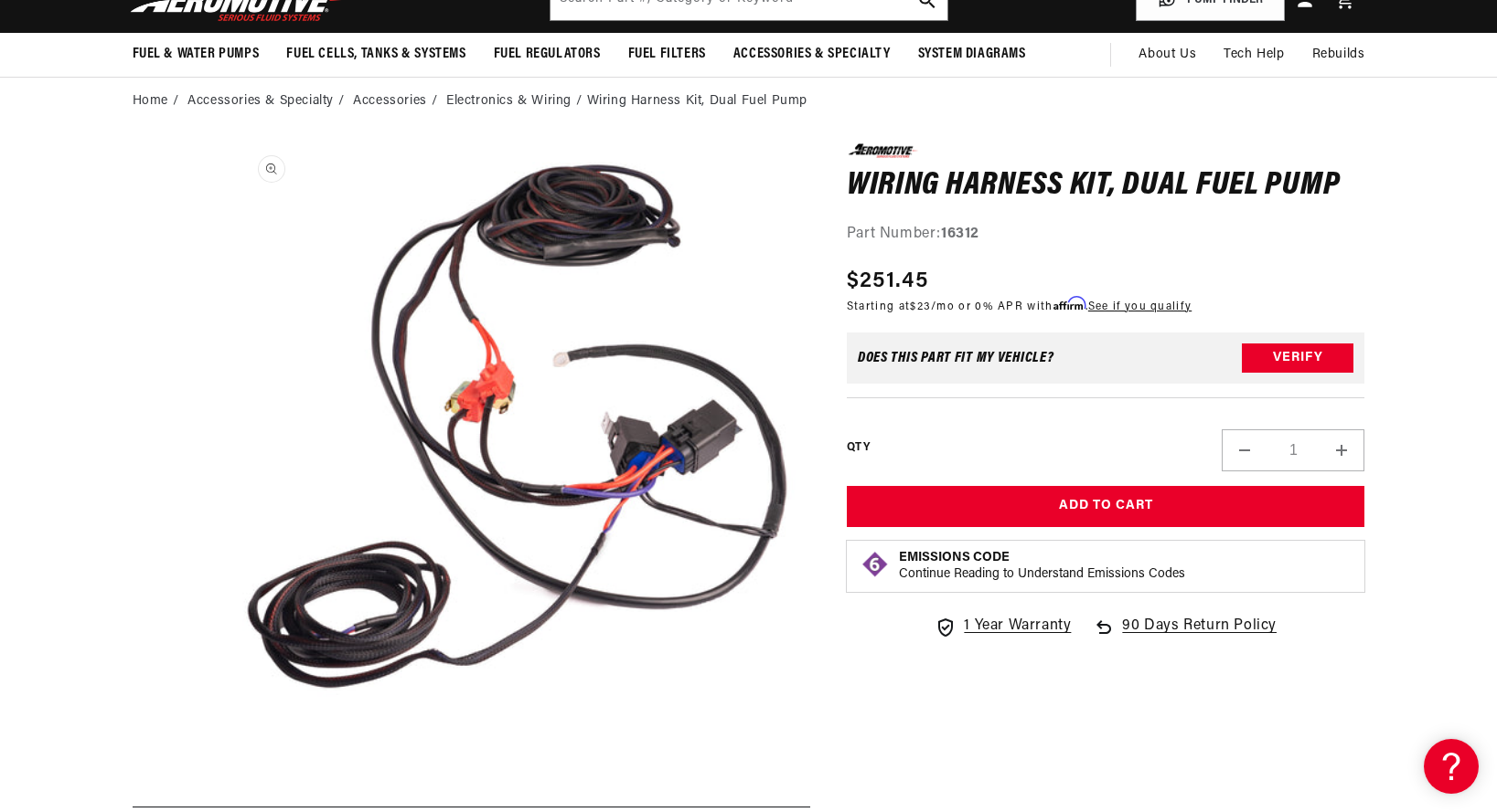
scroll to position [0, 0]
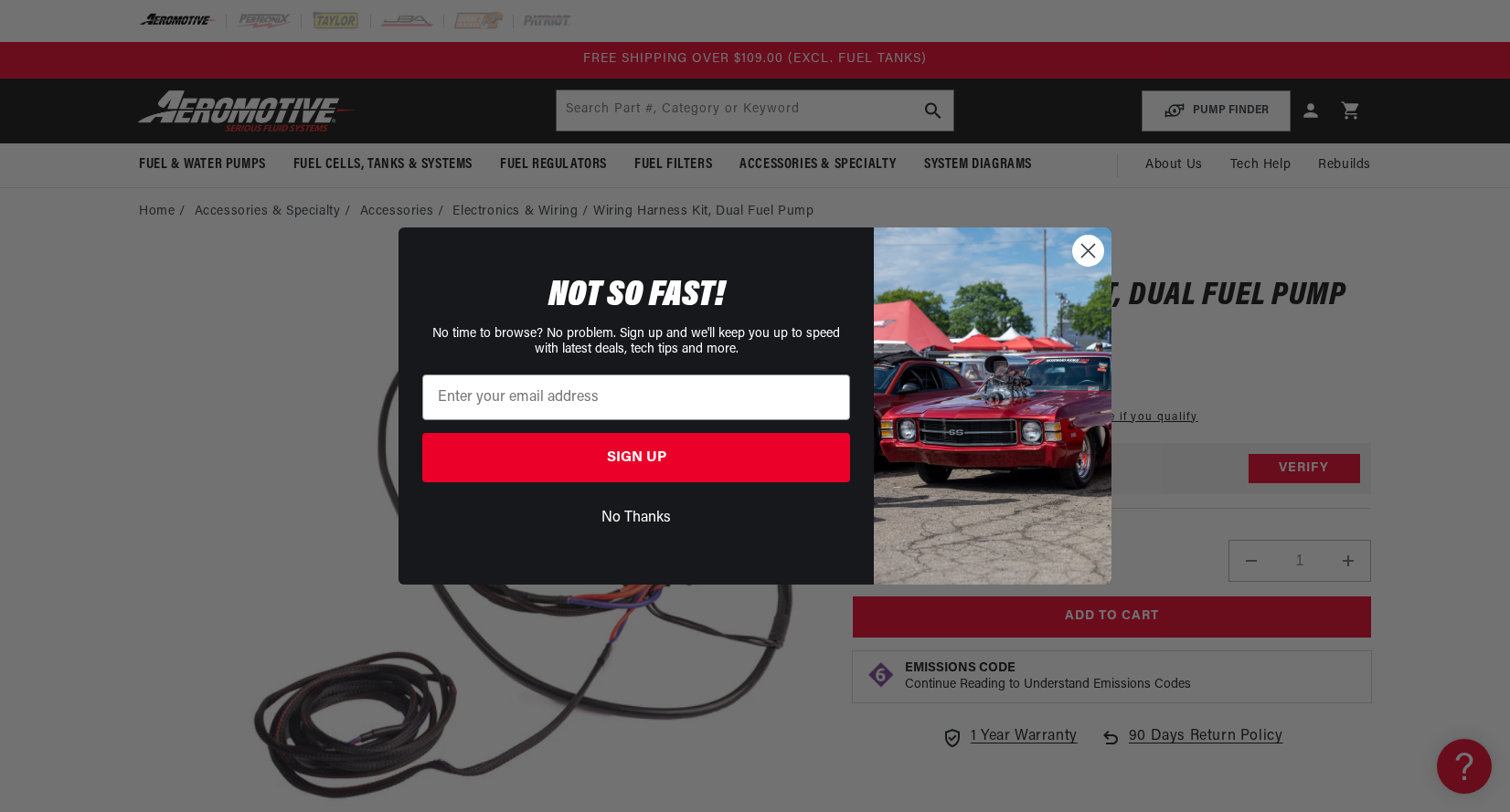
click at [1090, 250] on icon "Close dialog" at bounding box center [1089, 251] width 13 height 13
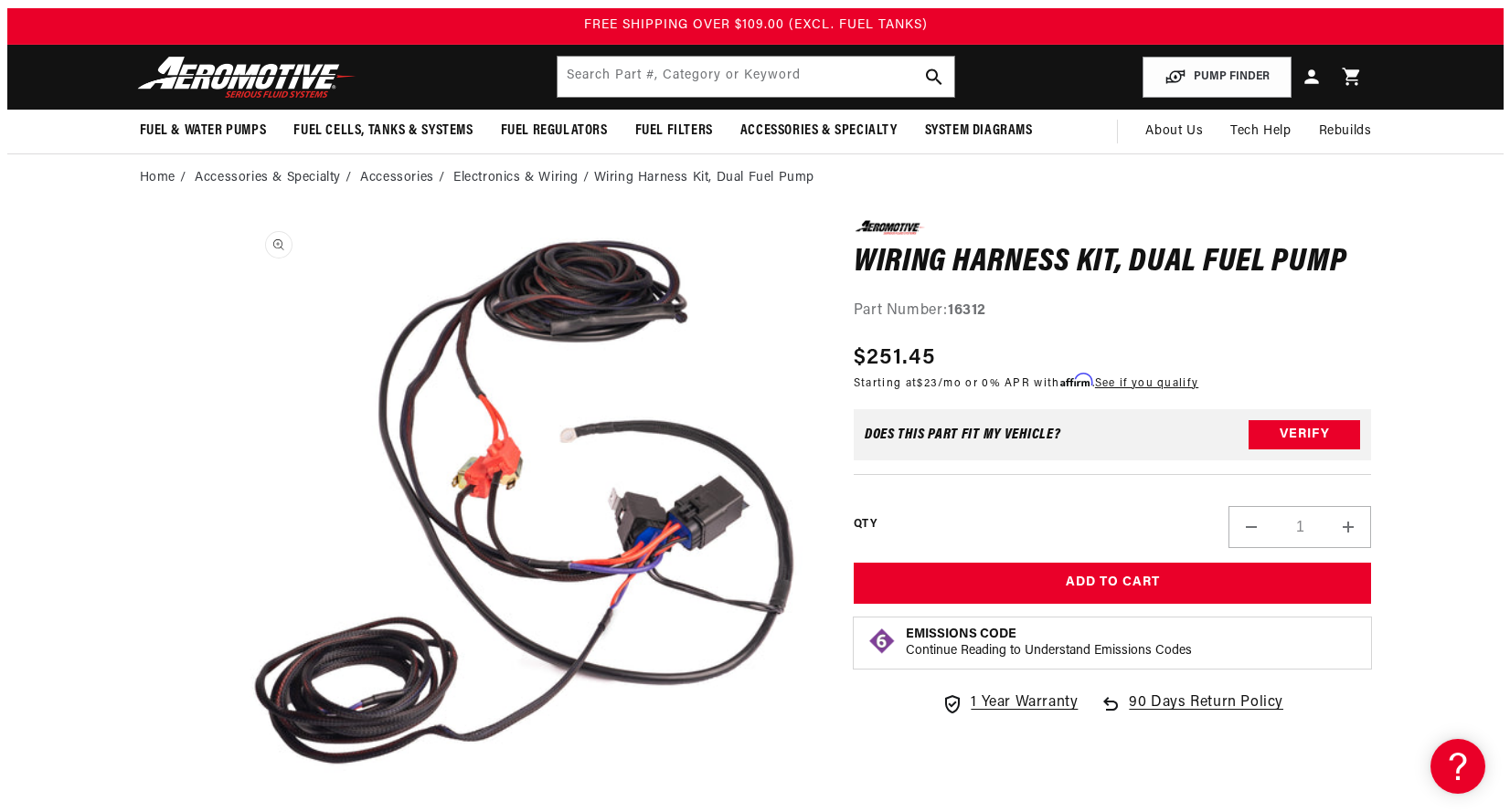
scroll to position [85, 0]
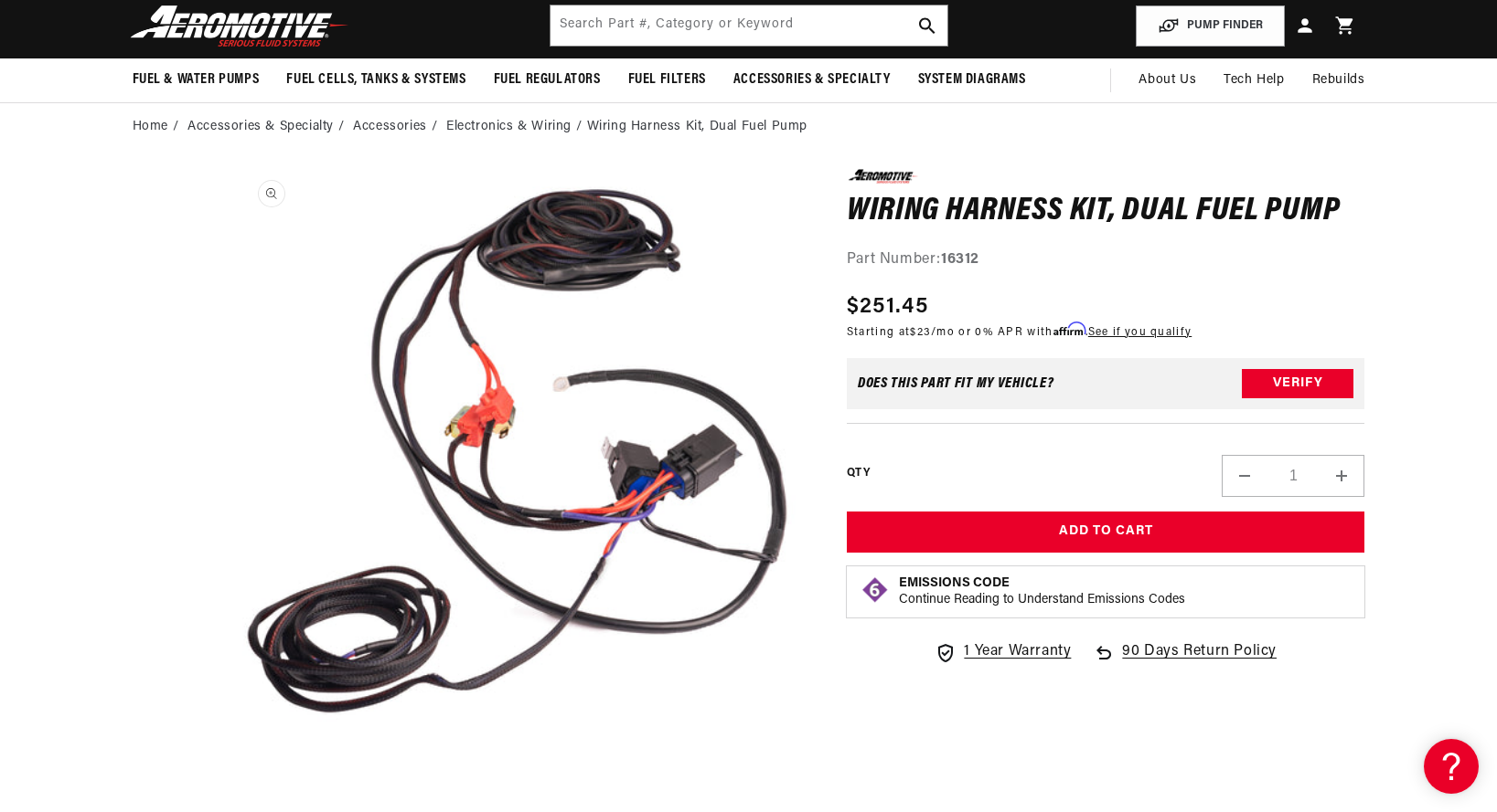
click at [233, 746] on button "Open media 1 in modal" at bounding box center [233, 746] width 0 height 0
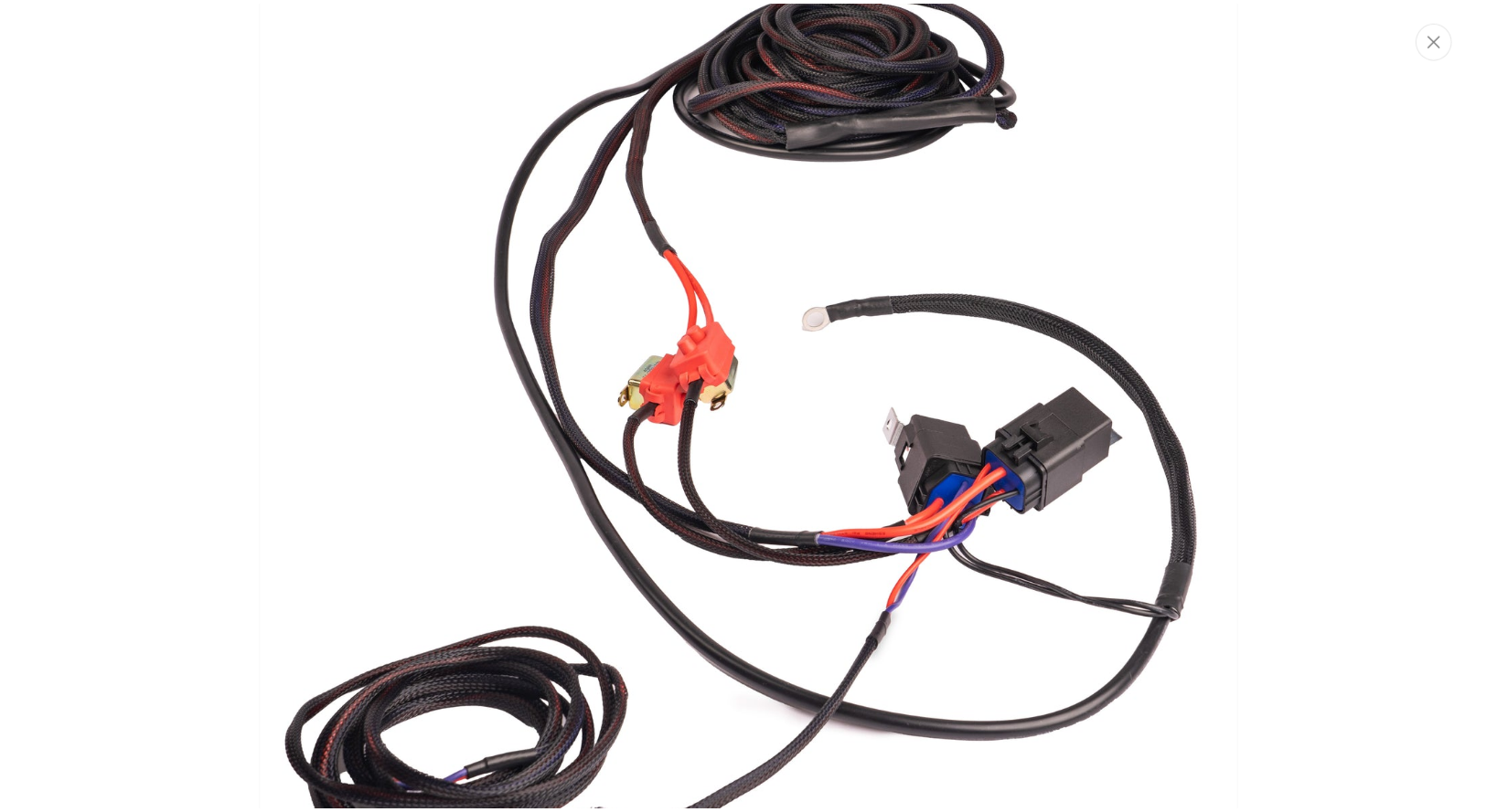
scroll to position [0, 0]
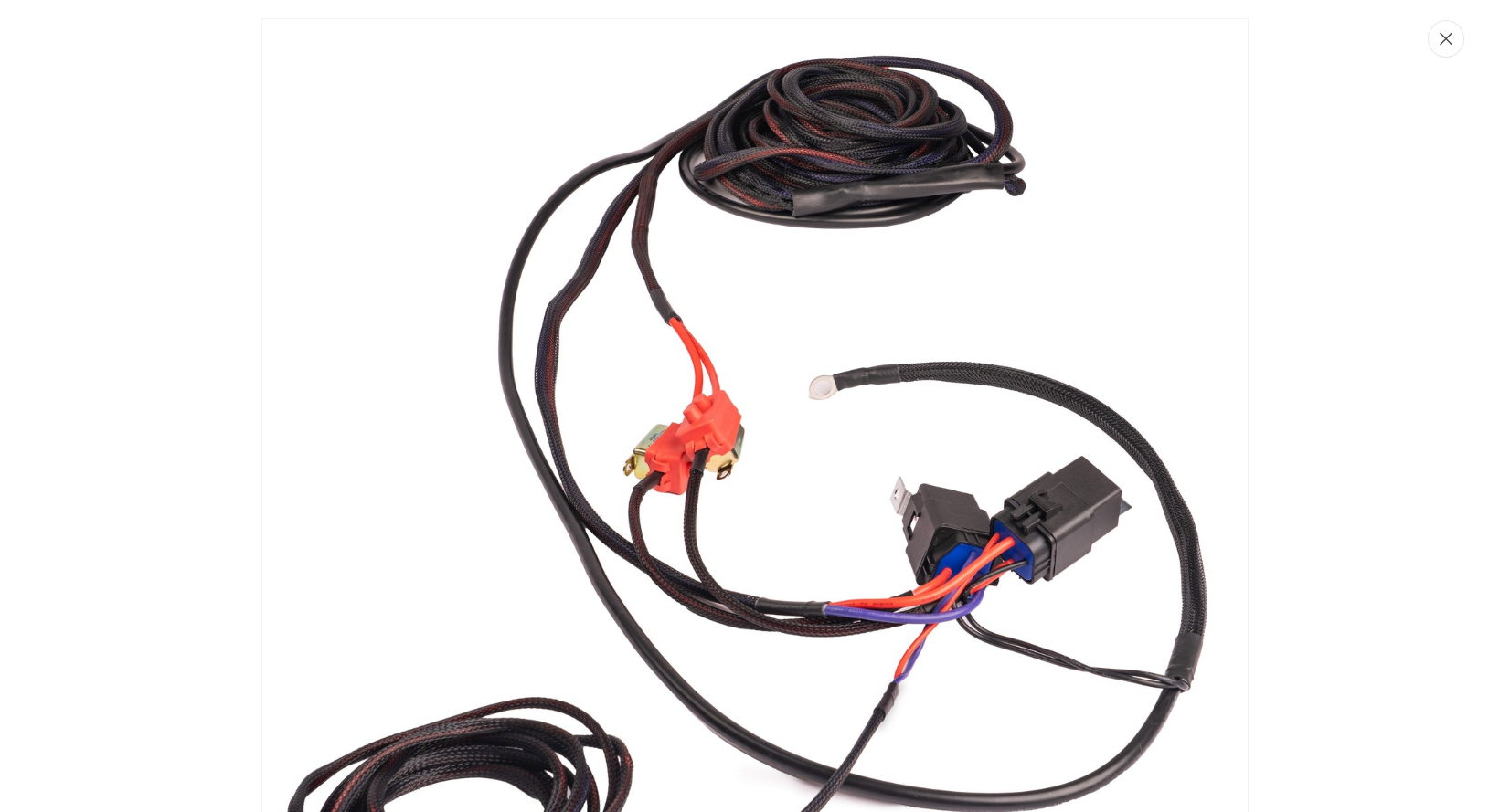
click at [1445, 40] on icon "Close" at bounding box center [1446, 39] width 13 height 14
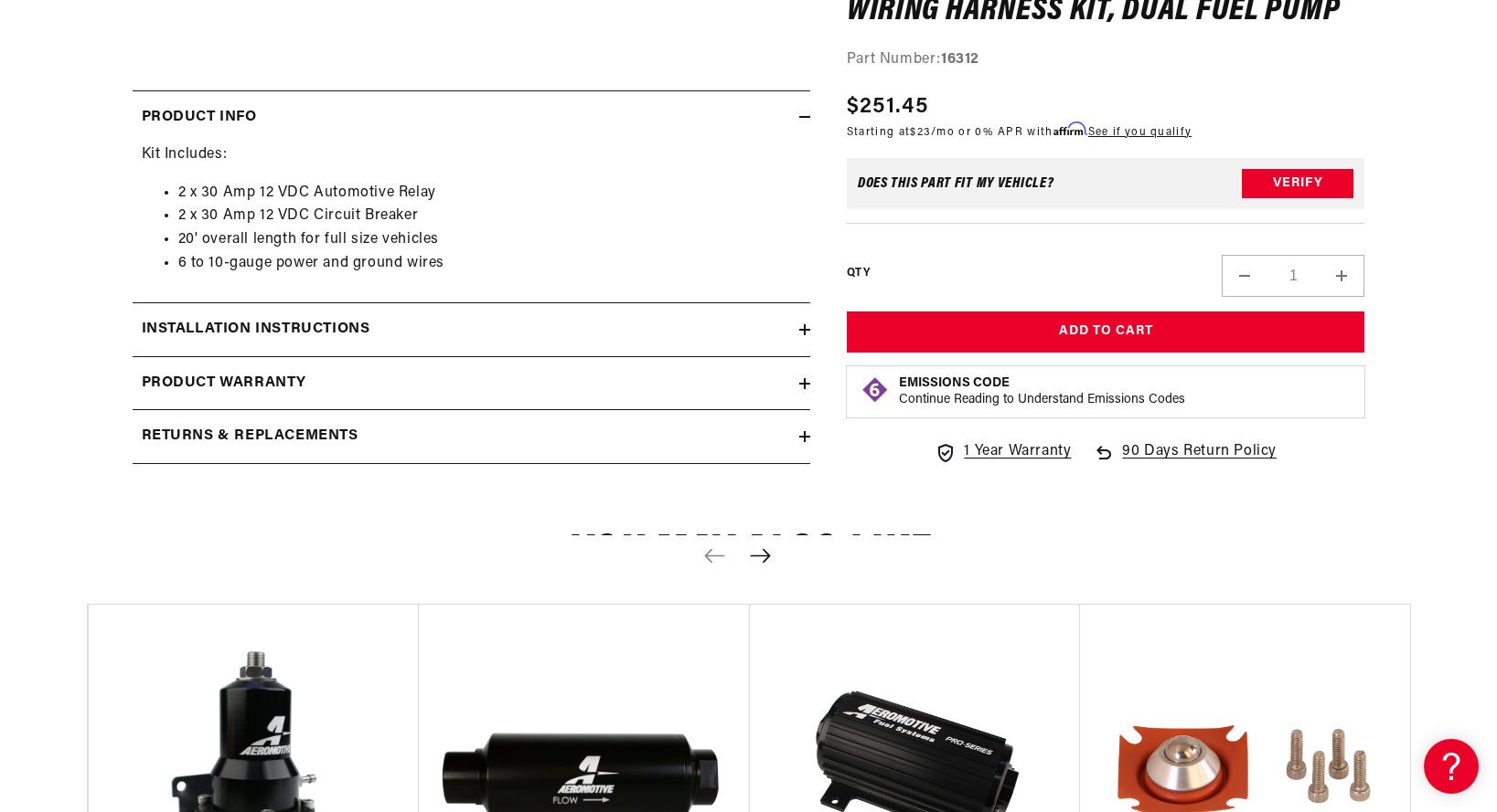
scroll to position [890, 0]
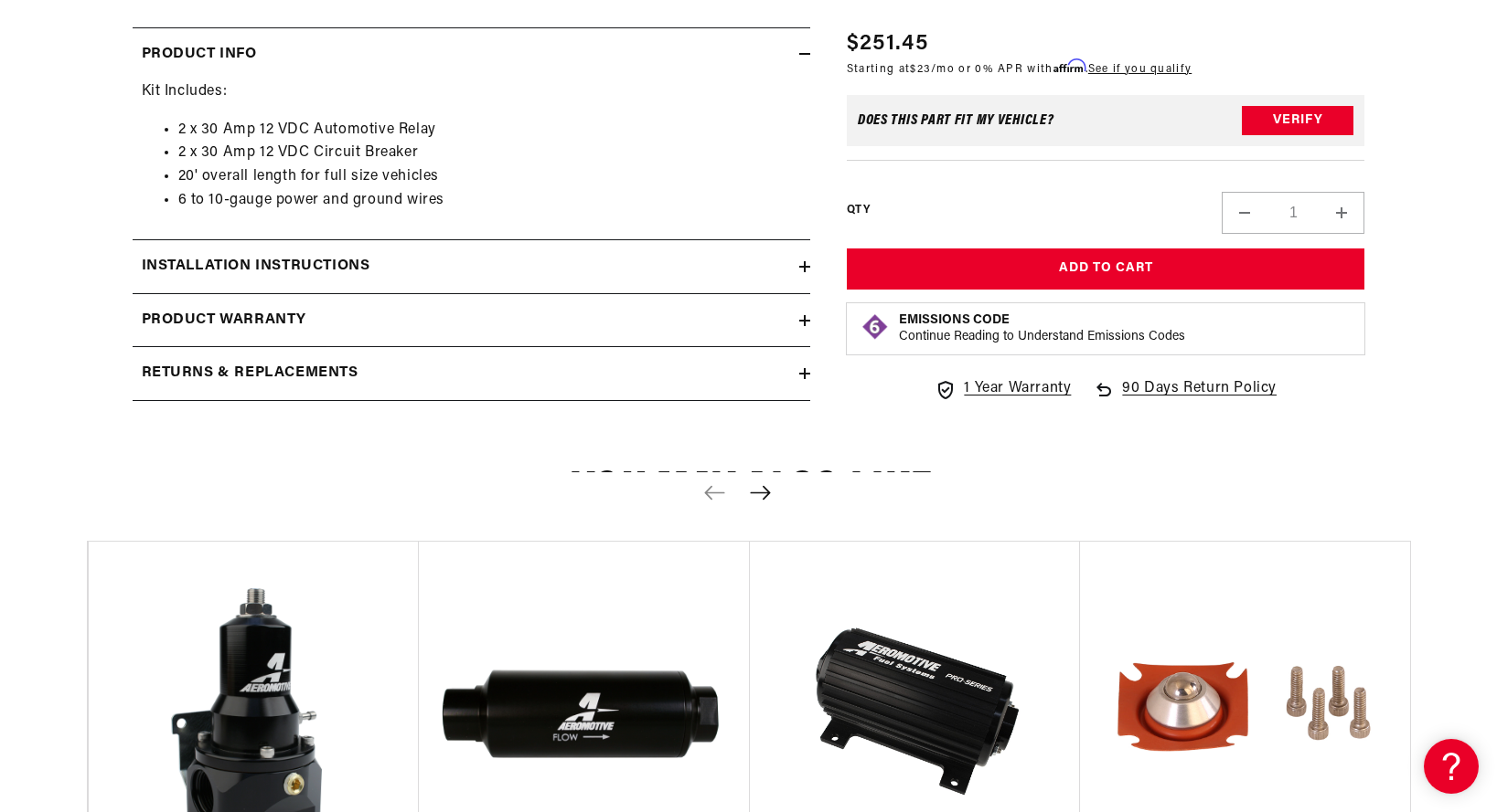
click at [807, 266] on icon at bounding box center [803, 266] width 11 height 0
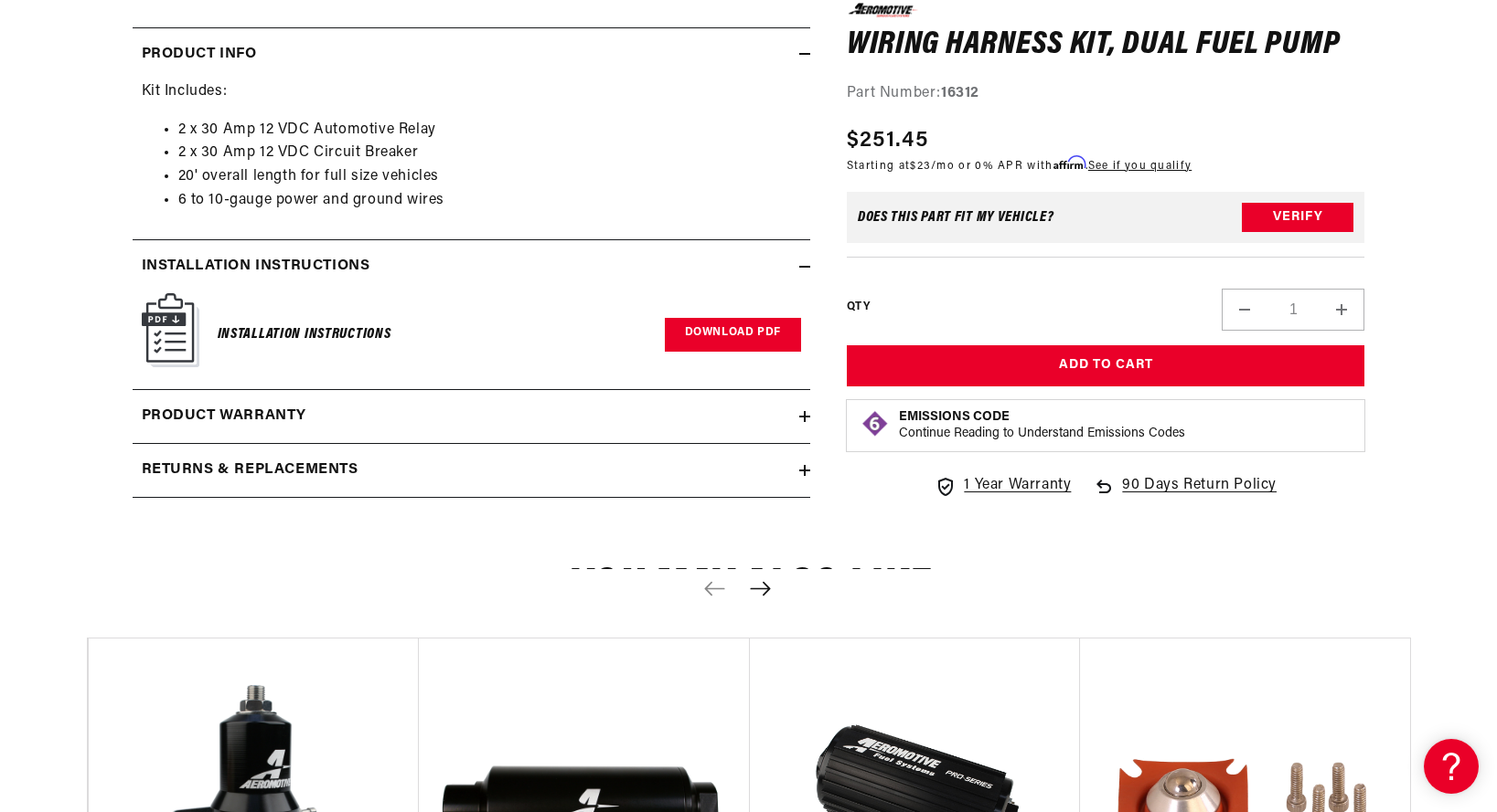
click at [729, 334] on link "Download PDF" at bounding box center [732, 335] width 136 height 34
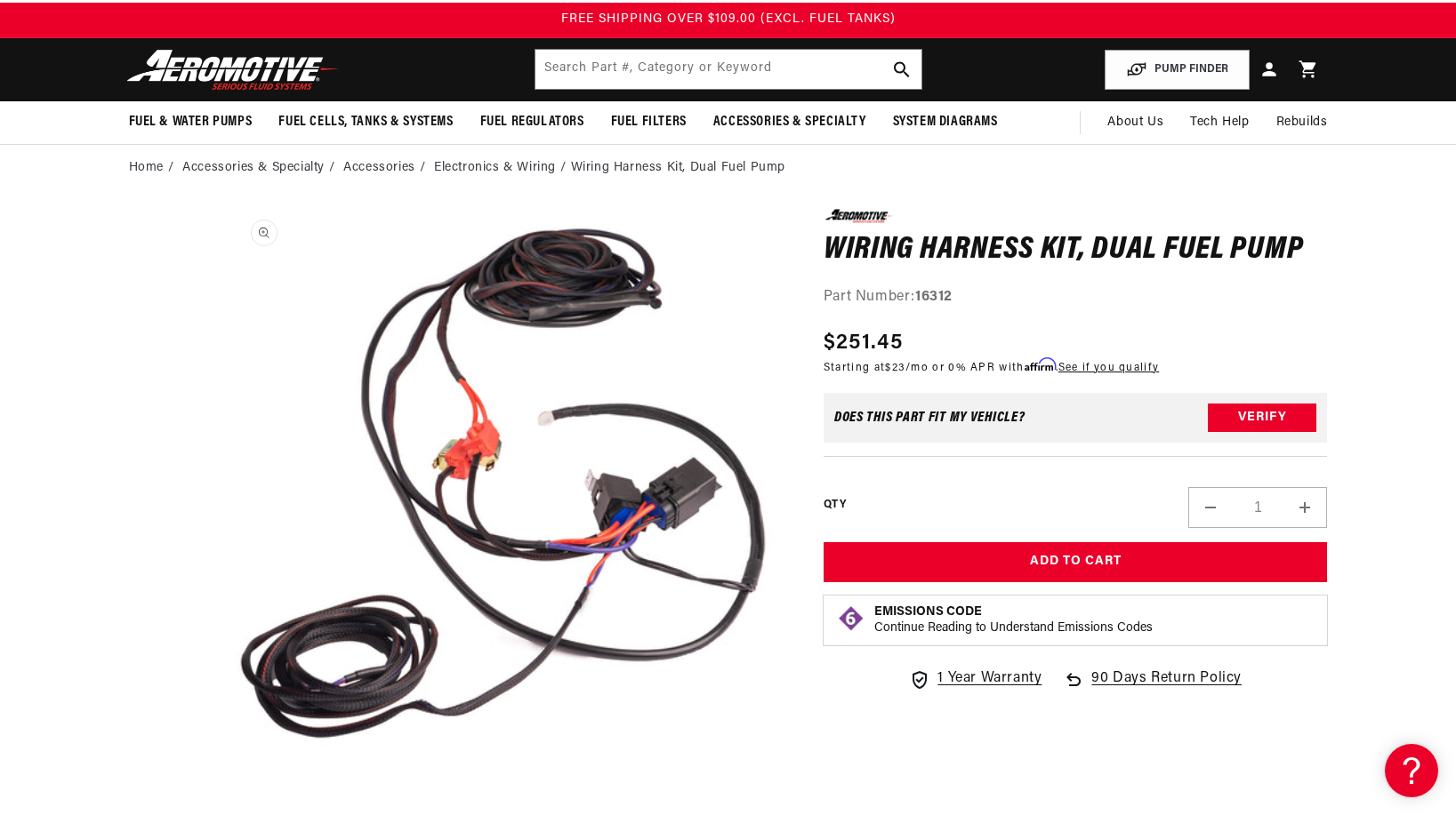
scroll to position [0, 0]
